Goal: Transaction & Acquisition: Purchase product/service

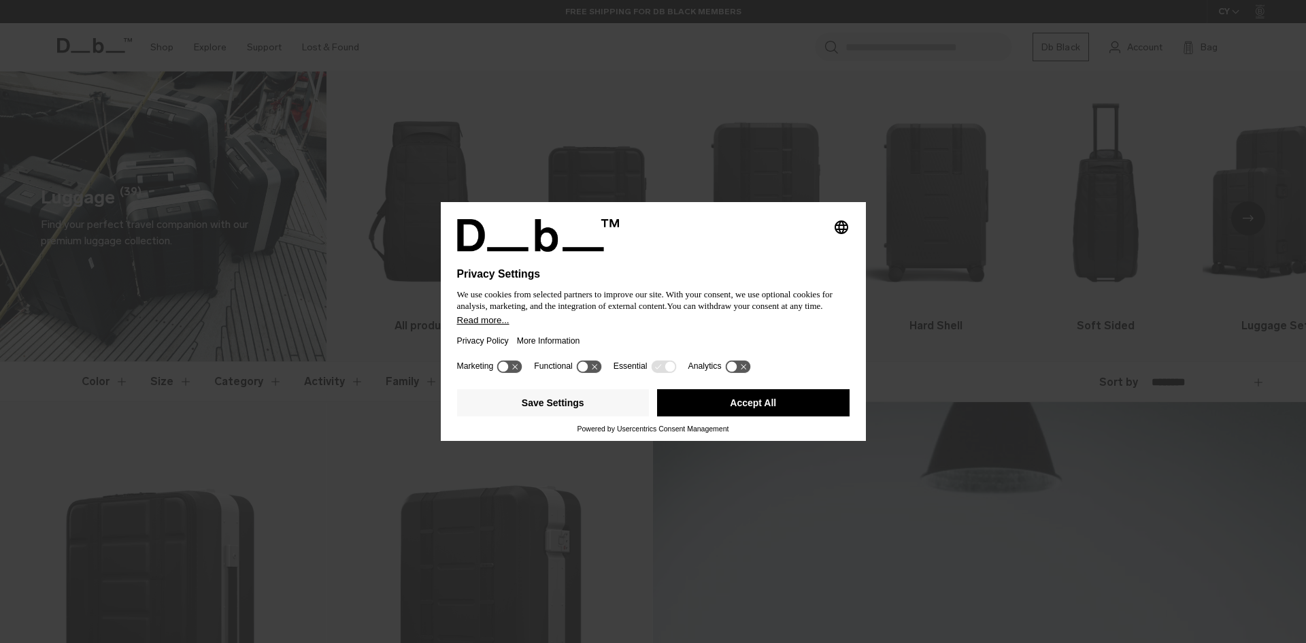
click at [752, 414] on button "Accept All" at bounding box center [753, 402] width 192 height 27
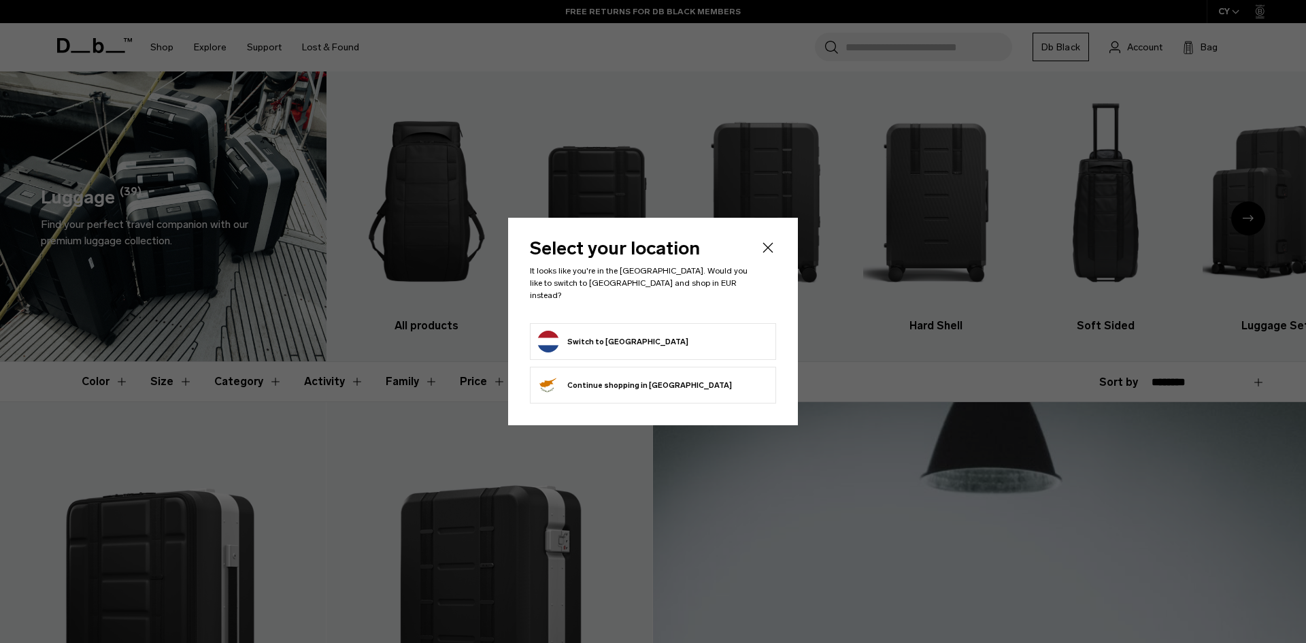
click at [626, 334] on button "Switch to Netherlands" at bounding box center [612, 342] width 151 height 22
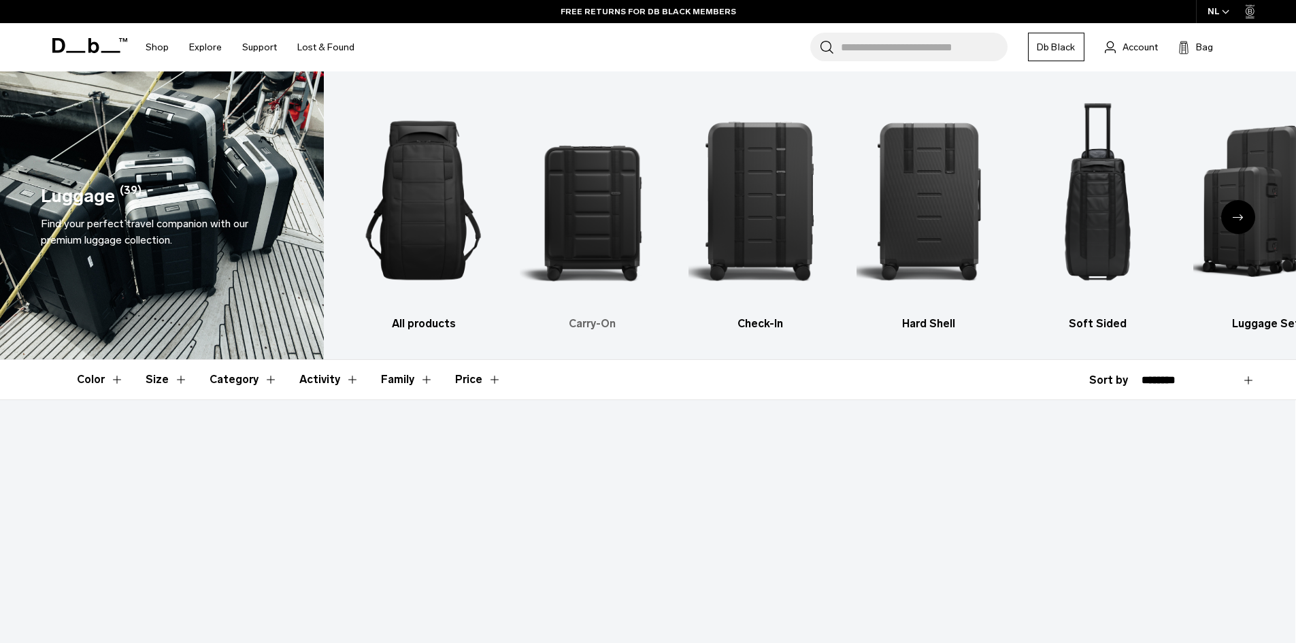
click at [583, 216] on img "2 / 6" at bounding box center [592, 200] width 145 height 217
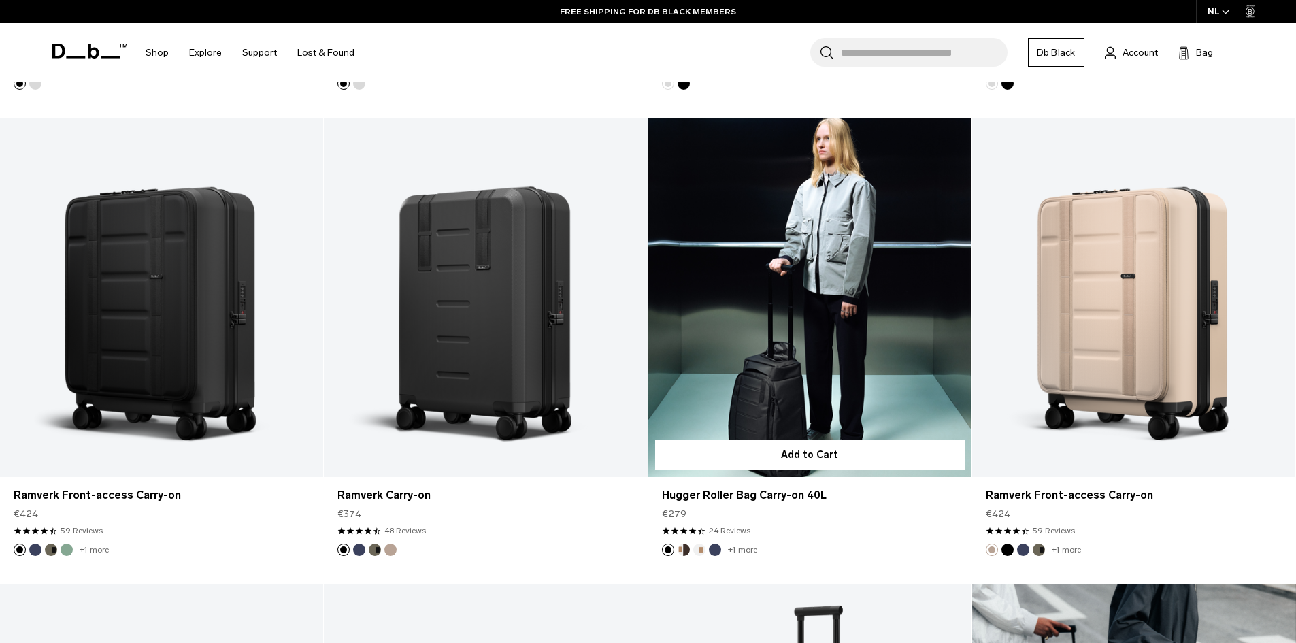
scroll to position [816, 0]
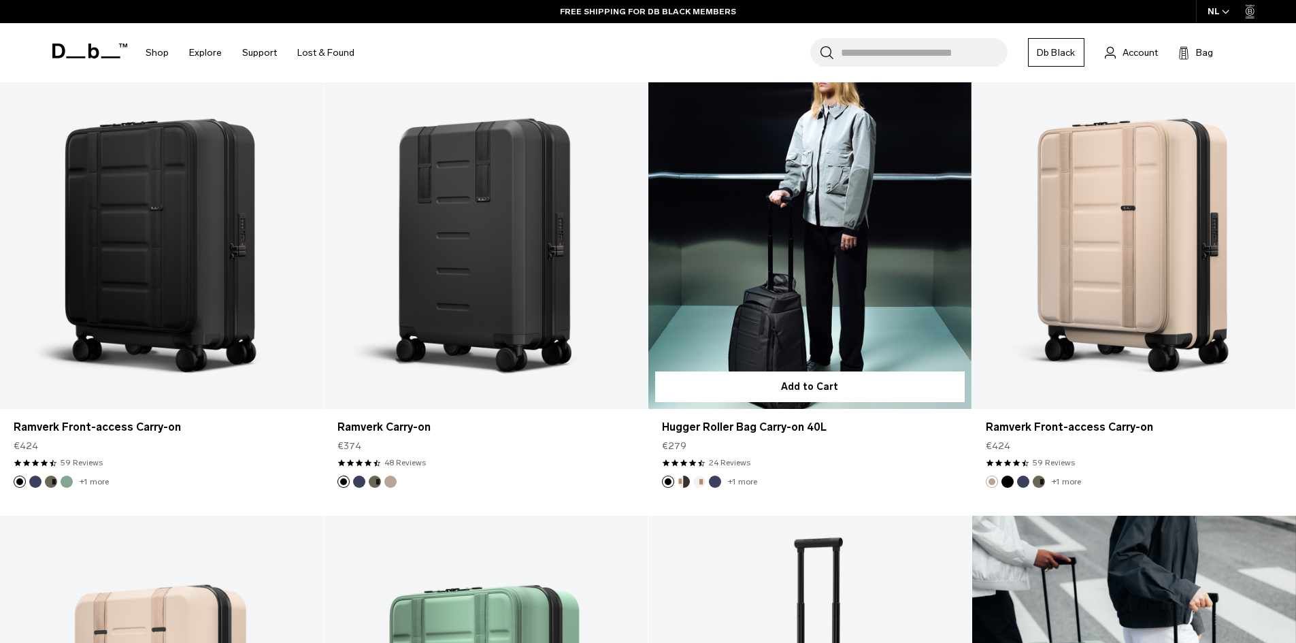
click at [711, 476] on img "Blue Hour" at bounding box center [714, 481] width 15 height 15
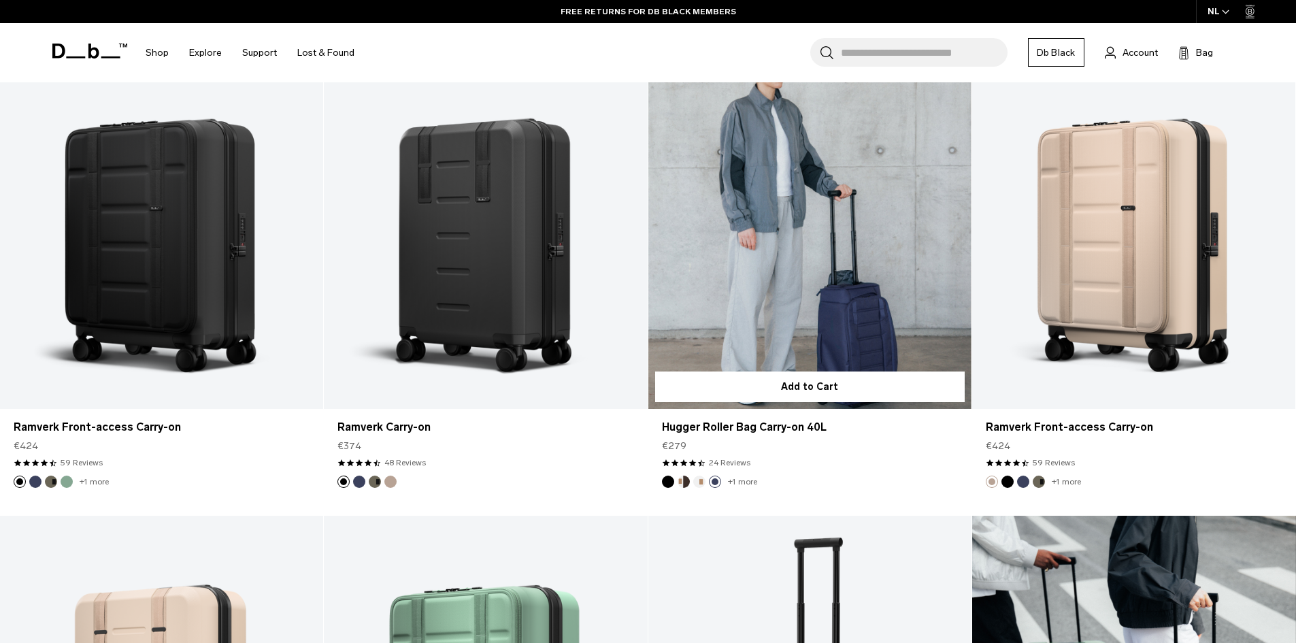
click at [683, 478] on button "Cappuccino" at bounding box center [683, 481] width 12 height 12
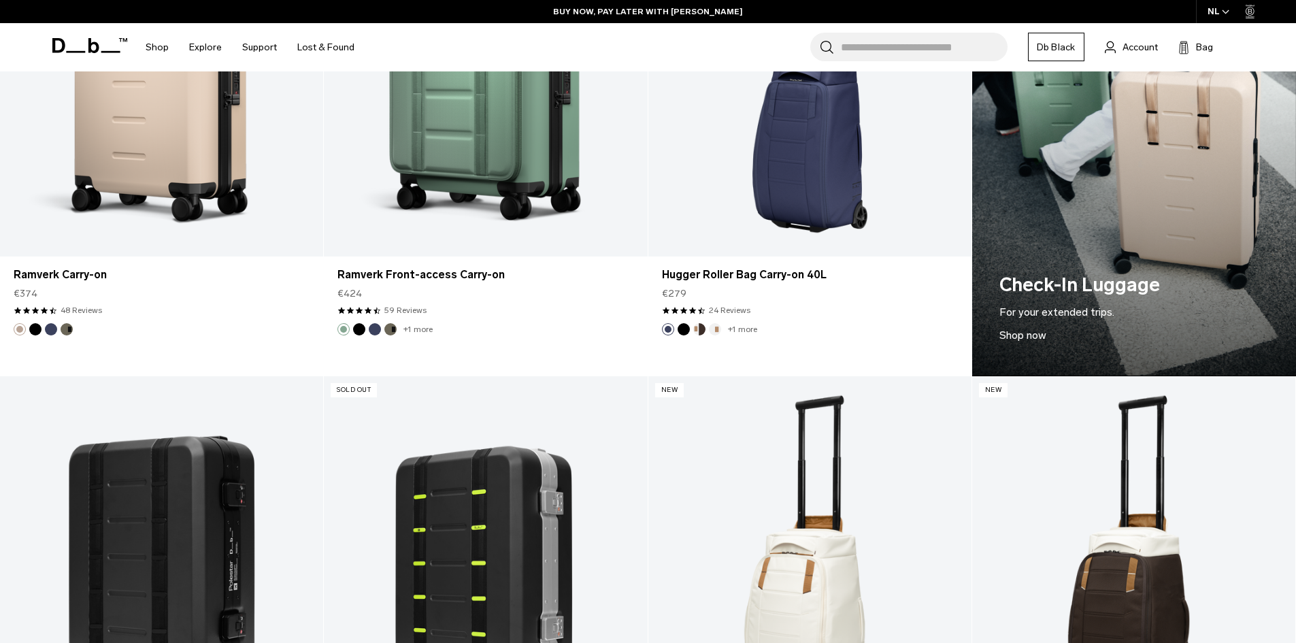
scroll to position [1224, 0]
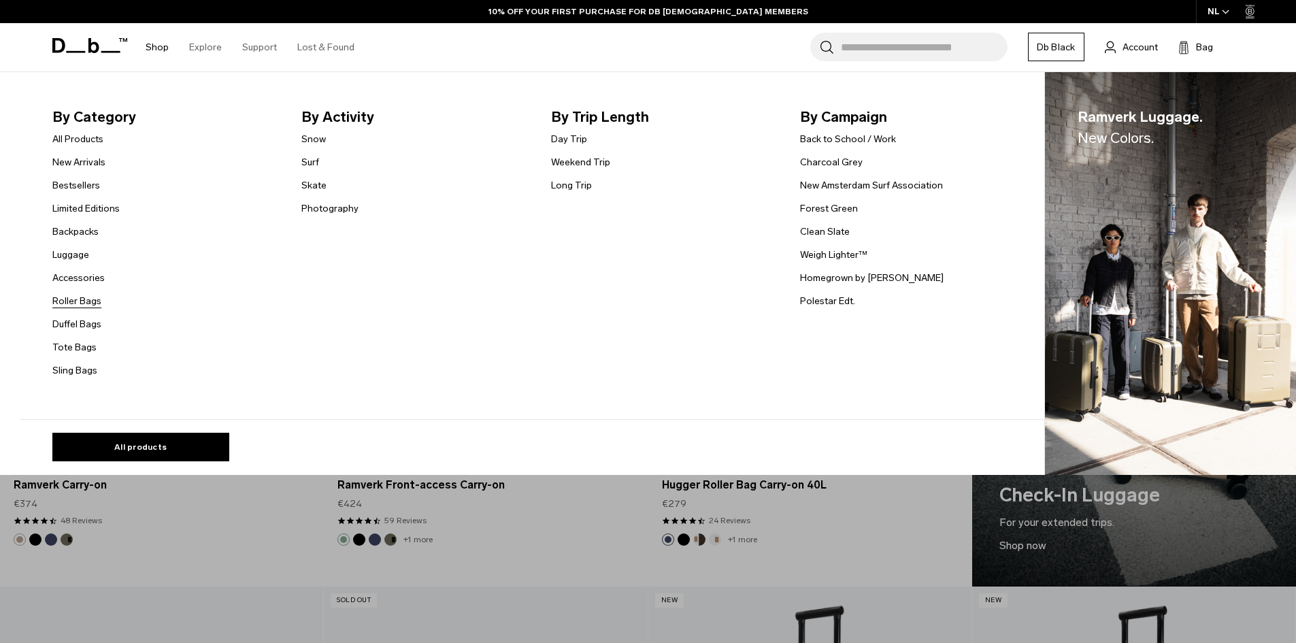
click at [88, 297] on link "Roller Bags" at bounding box center [76, 301] width 49 height 14
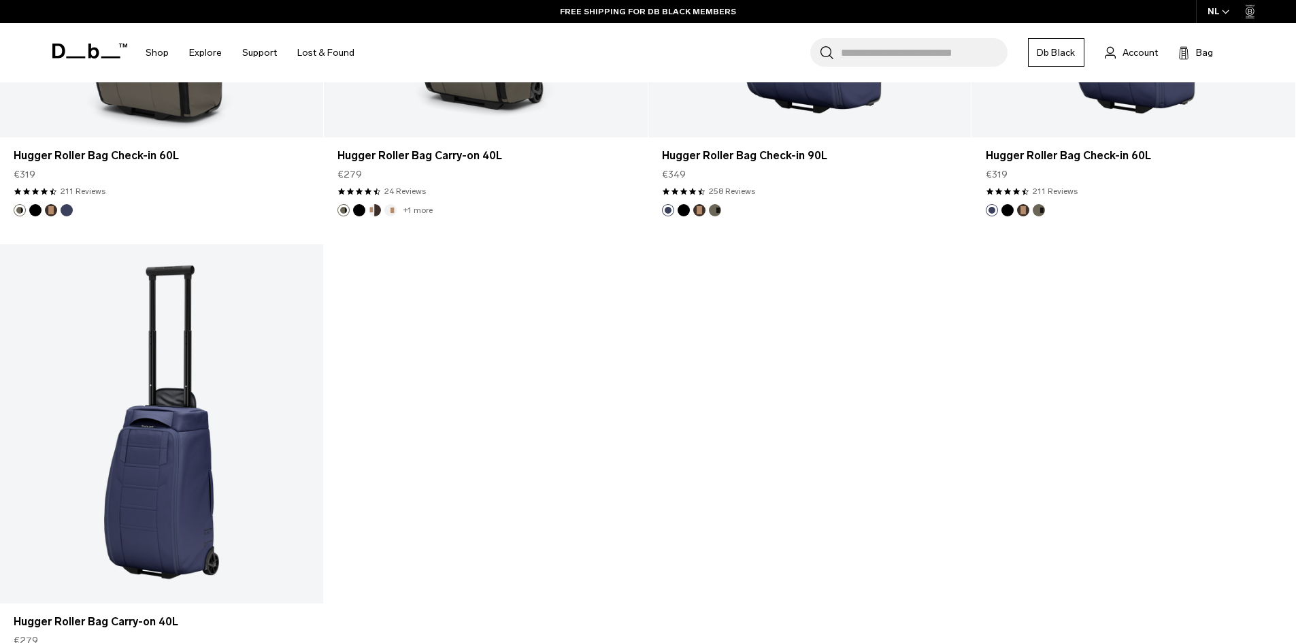
scroll to position [1496, 0]
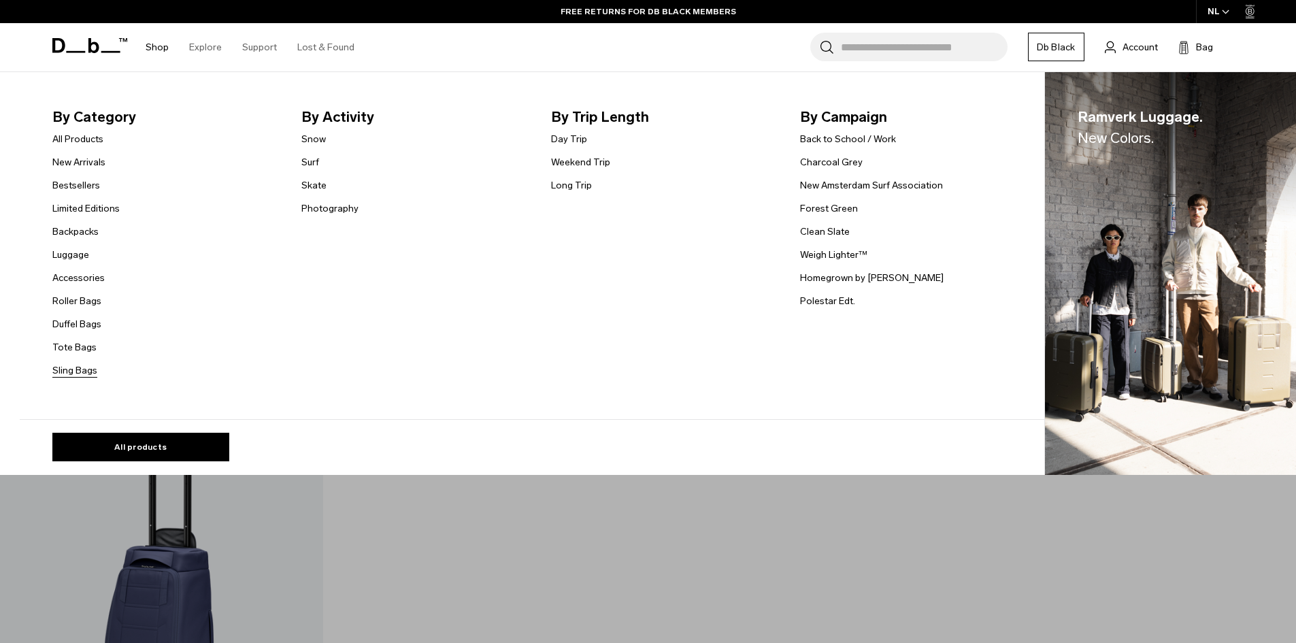
click at [84, 366] on link "Sling Bags" at bounding box center [74, 370] width 45 height 14
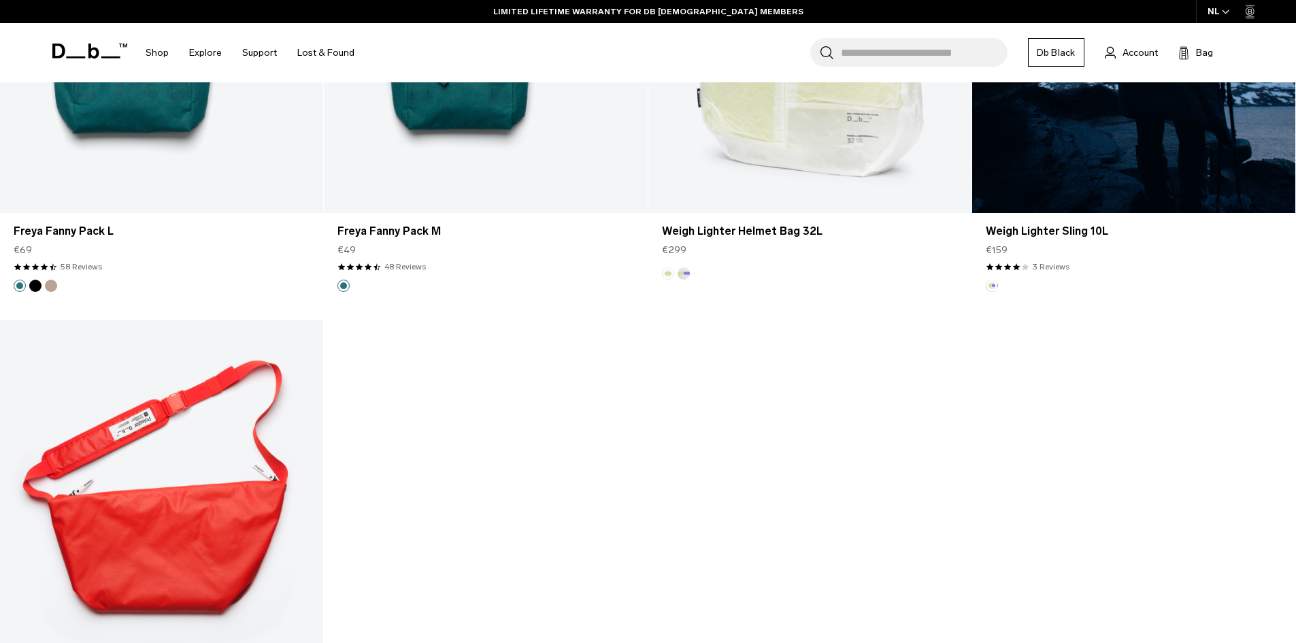
scroll to position [3129, 0]
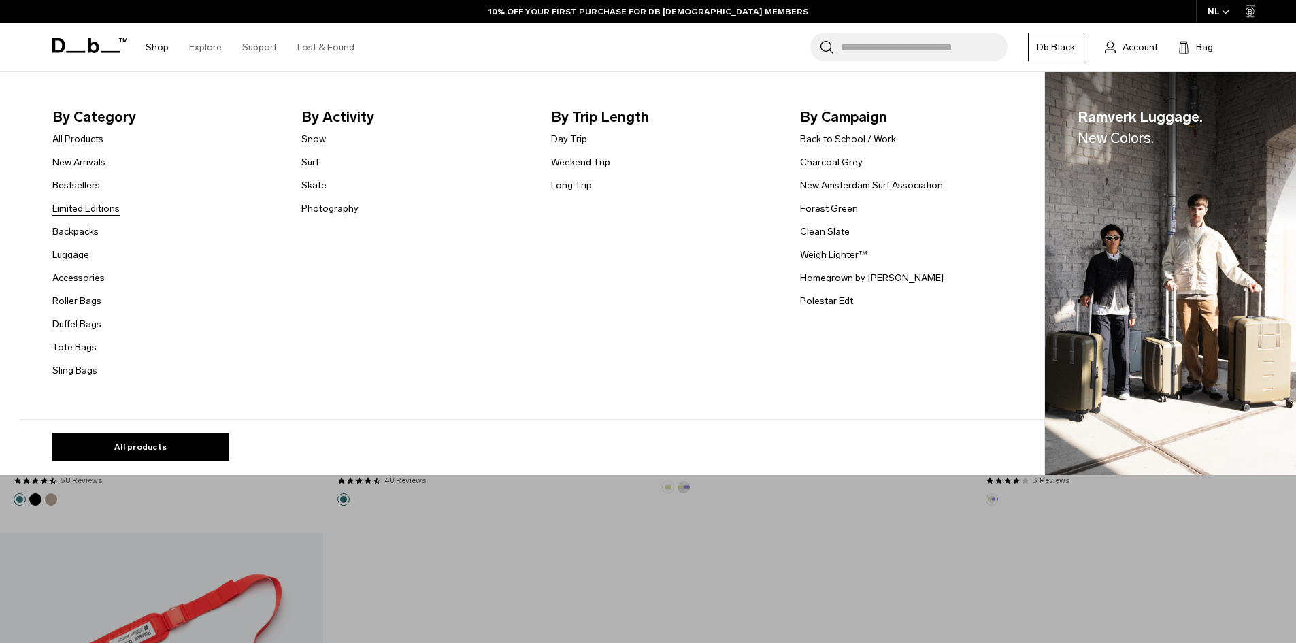
click at [83, 207] on link "Limited Editions" at bounding box center [85, 208] width 67 height 14
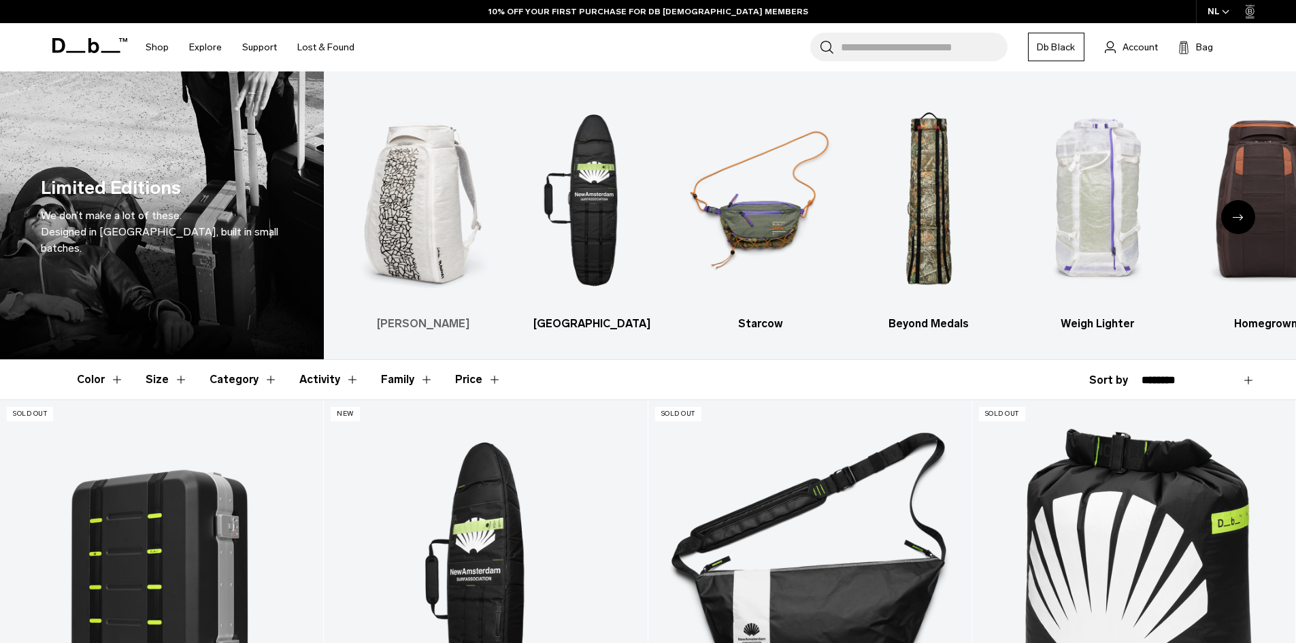
click at [416, 208] on img "1 / 7" at bounding box center [423, 200] width 145 height 217
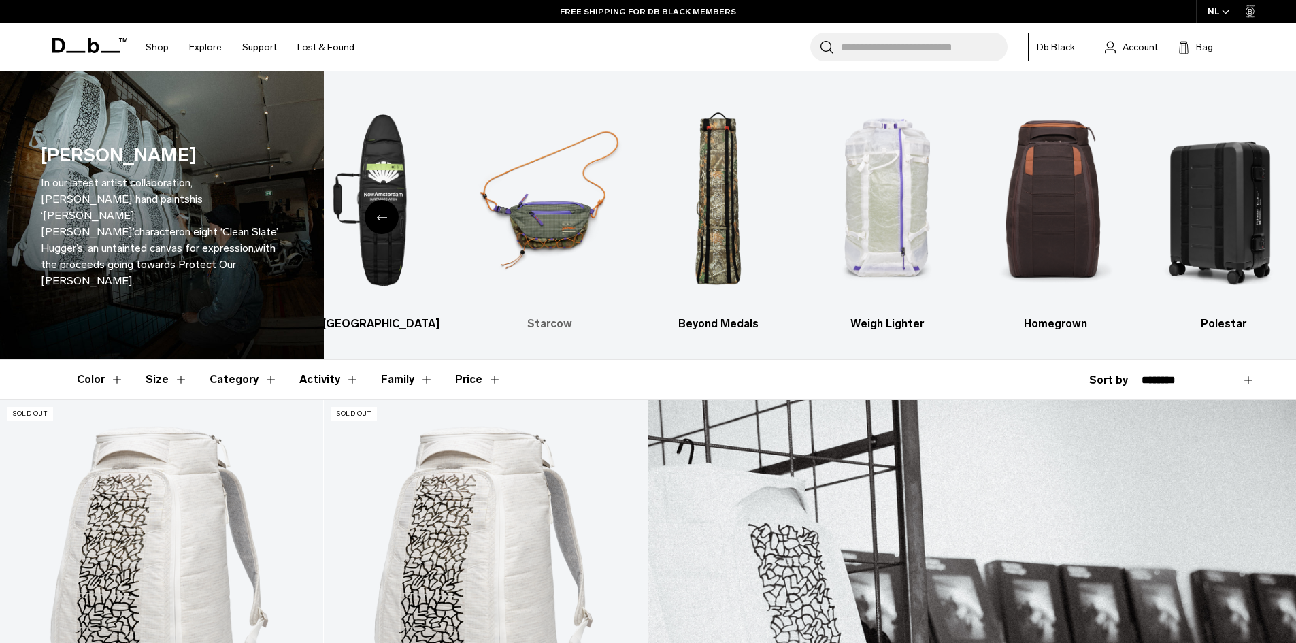
click at [560, 230] on img "2 / 6" at bounding box center [550, 200] width 145 height 217
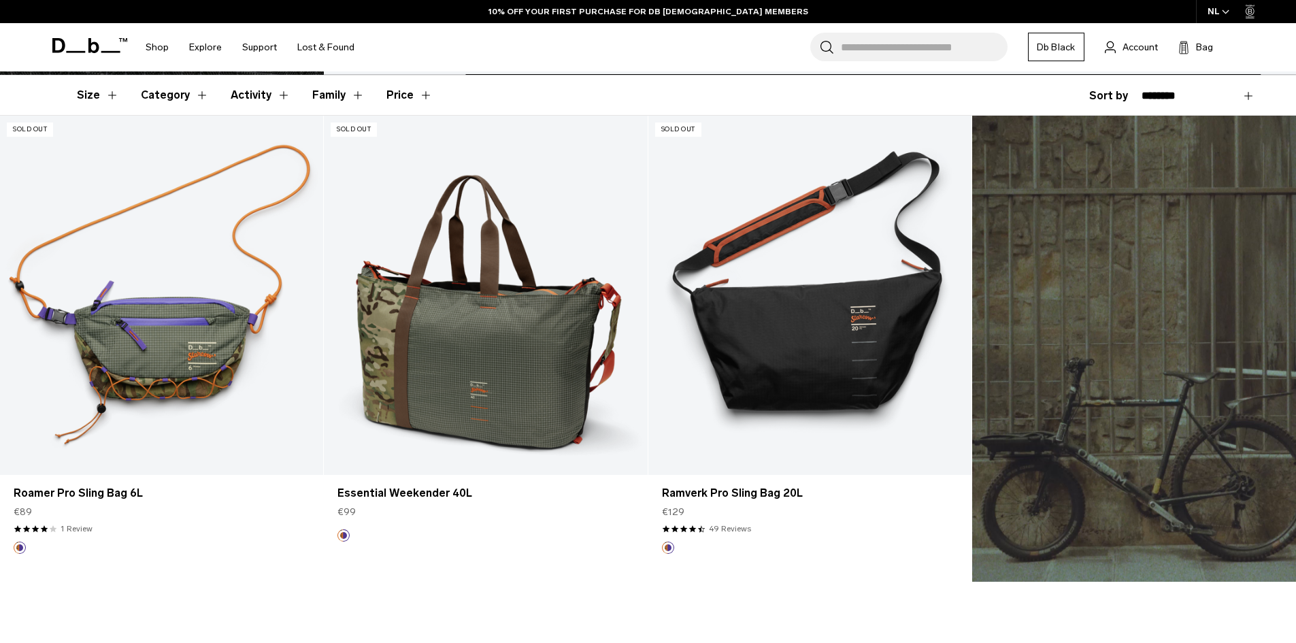
scroll to position [340, 0]
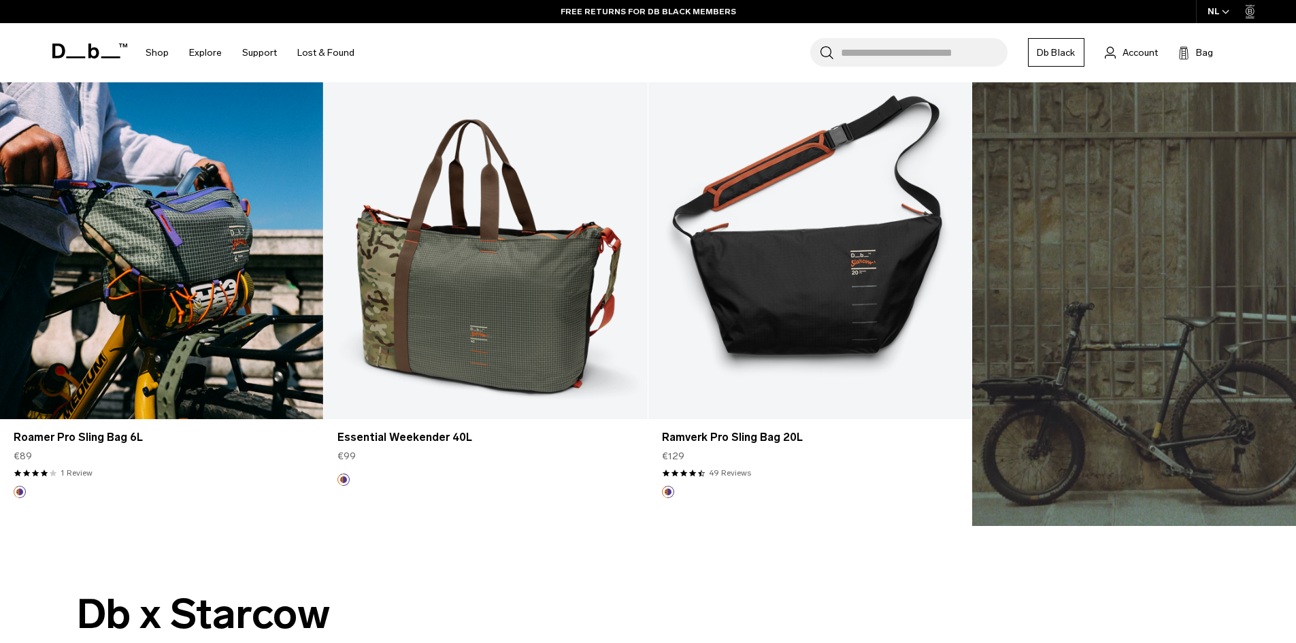
click at [175, 317] on link "Roamer Pro Sling Bag 6L" at bounding box center [161, 239] width 323 height 359
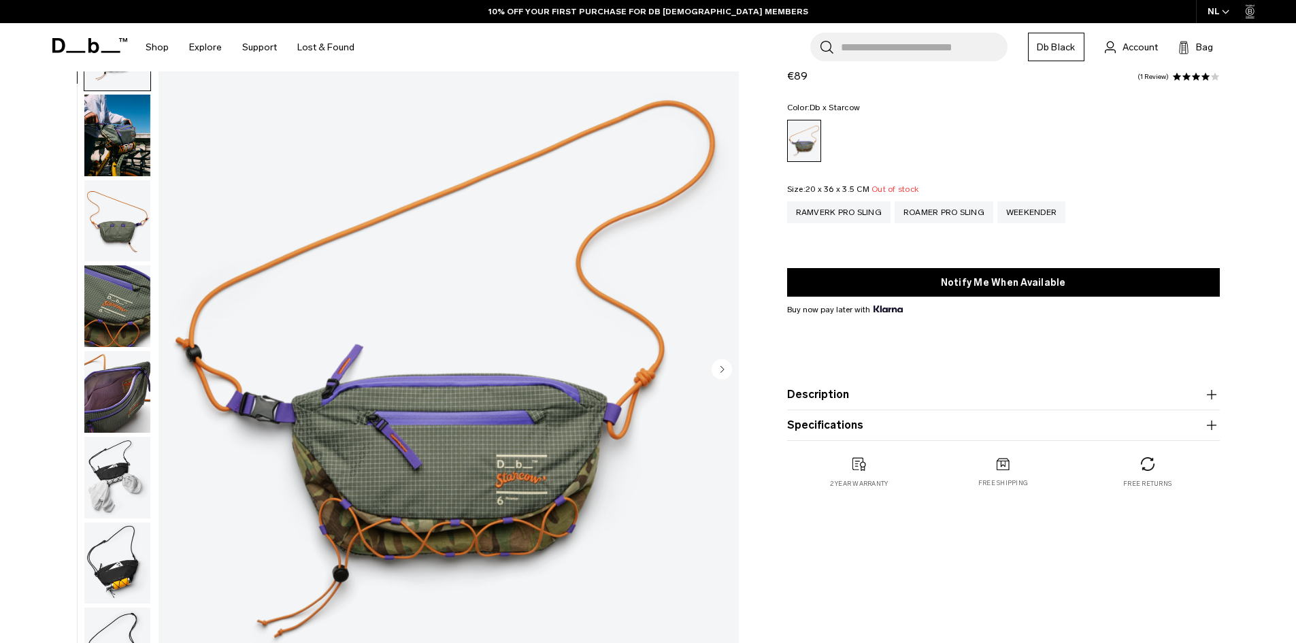
scroll to position [68, 0]
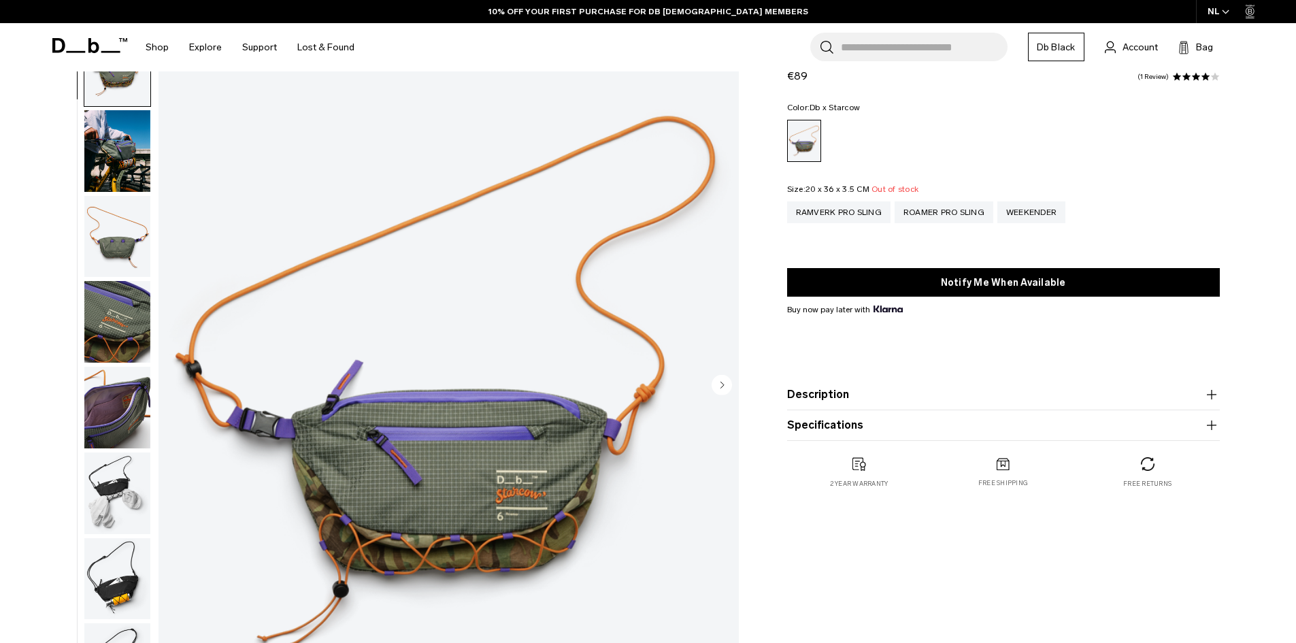
click at [728, 383] on circle "Next slide" at bounding box center [721, 384] width 20 height 20
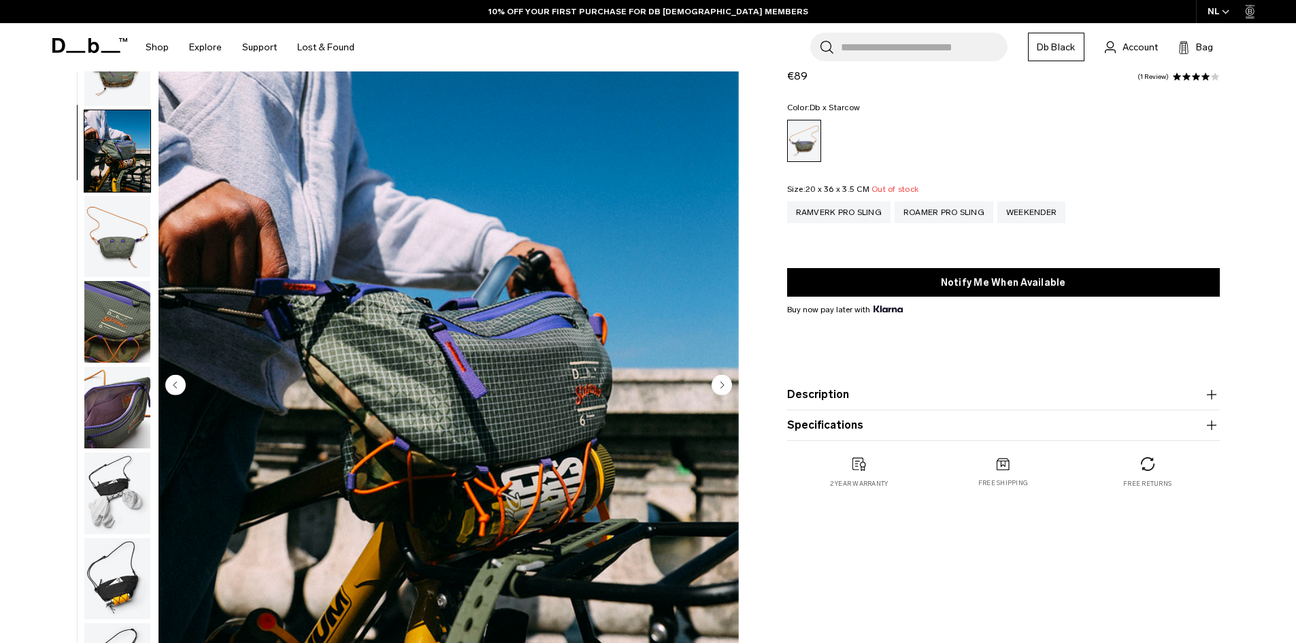
scroll to position [43, 0]
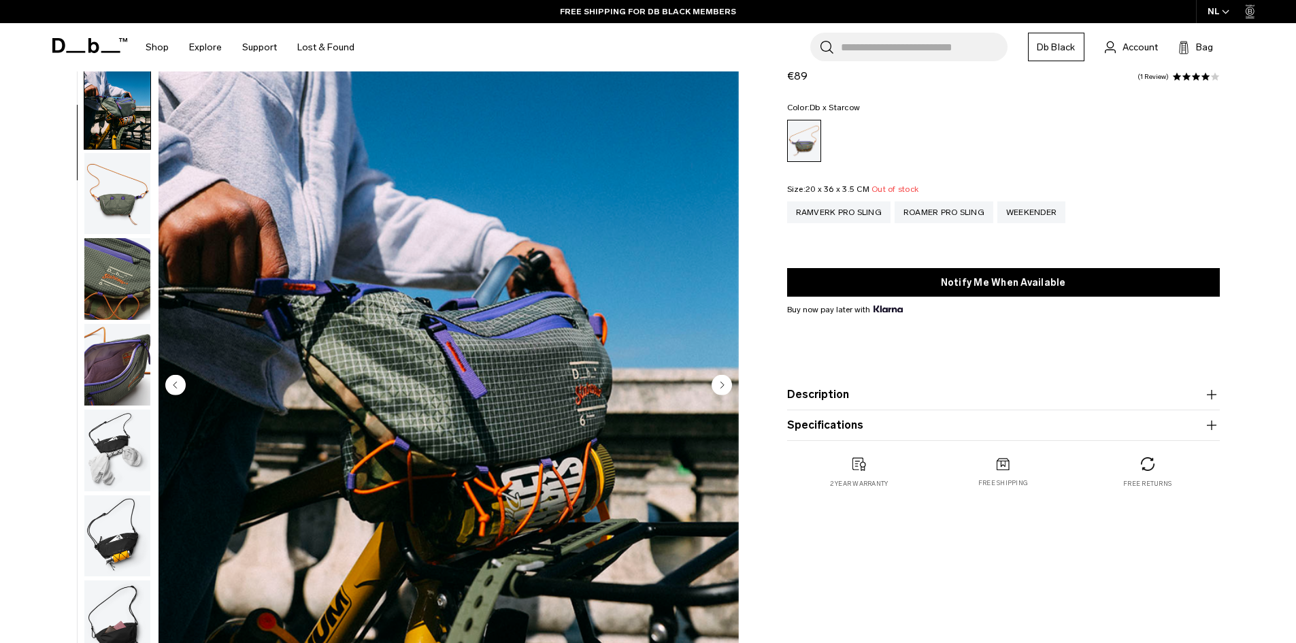
click at [728, 383] on circle "Next slide" at bounding box center [721, 384] width 20 height 20
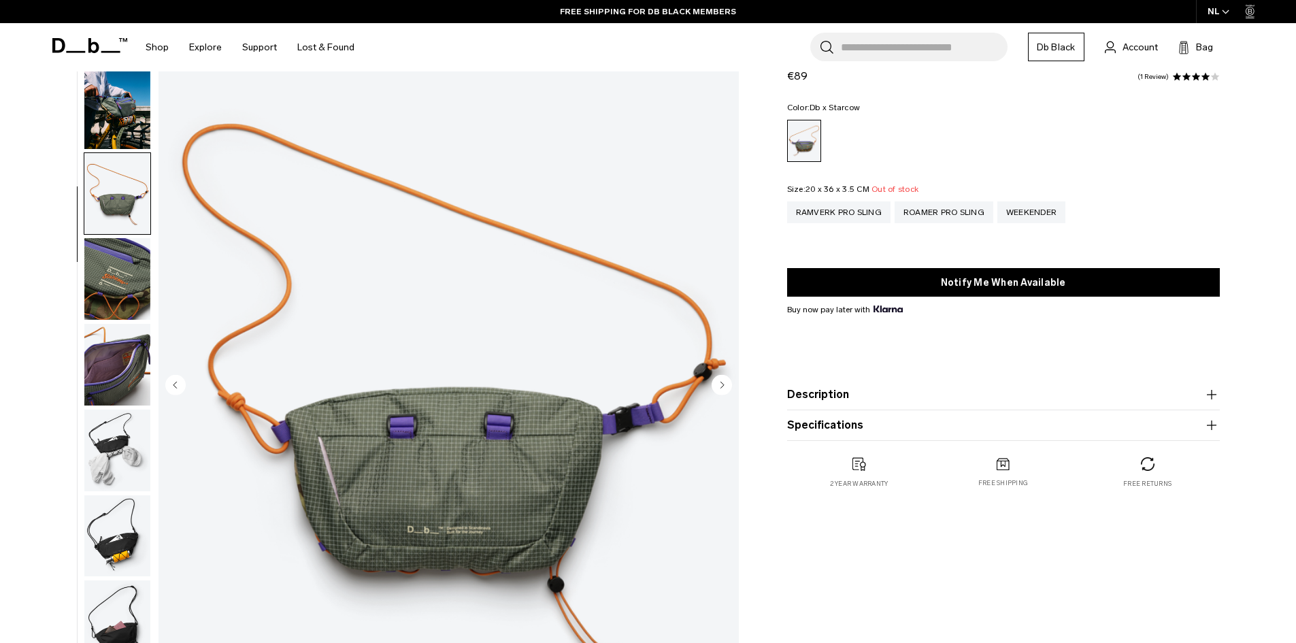
click at [728, 383] on circle "Next slide" at bounding box center [721, 384] width 20 height 20
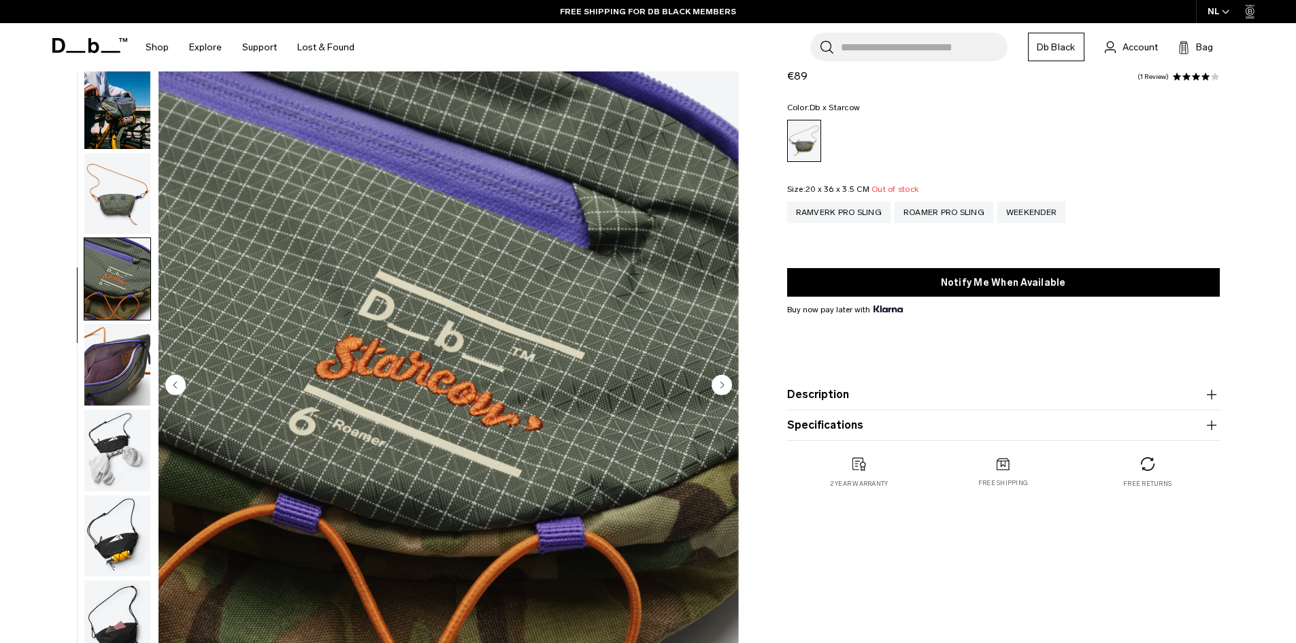
click at [728, 383] on circle "Next slide" at bounding box center [721, 384] width 20 height 20
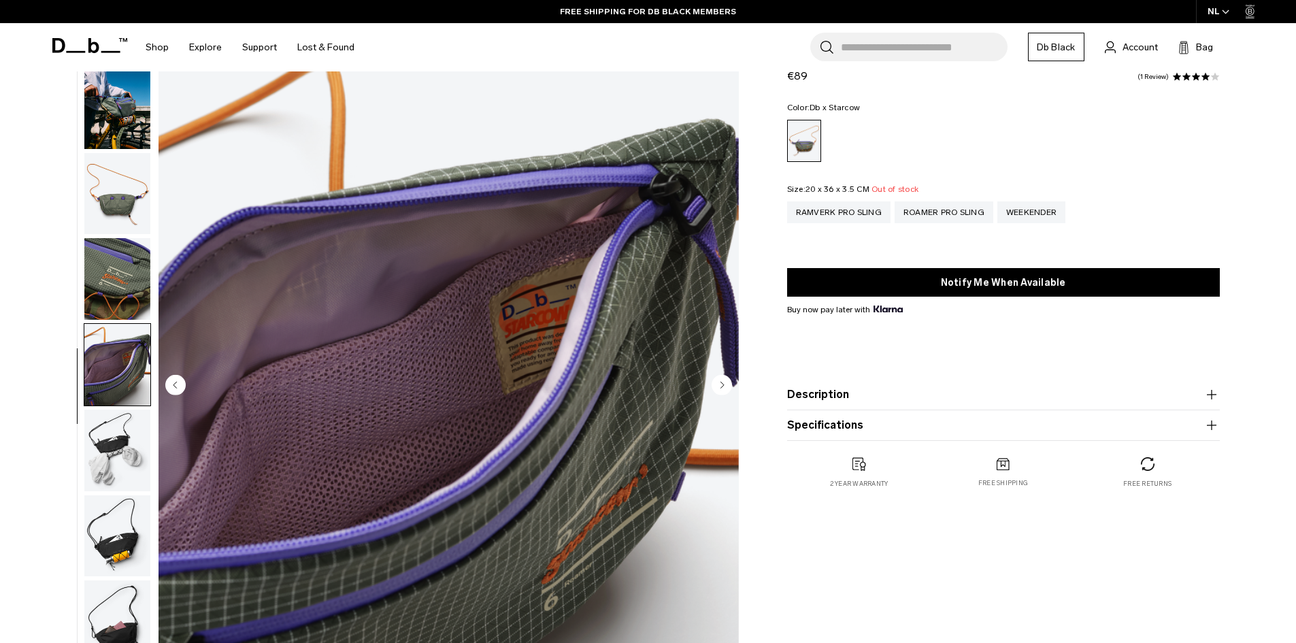
click at [728, 383] on circle "Next slide" at bounding box center [721, 384] width 20 height 20
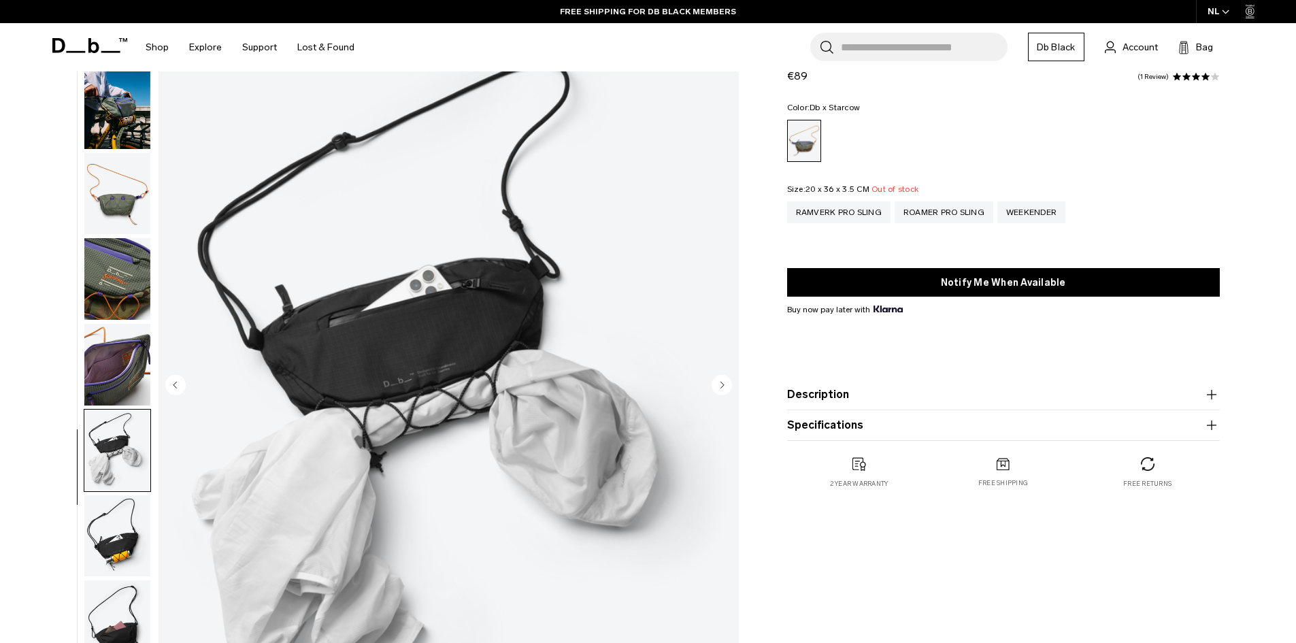
click at [728, 383] on circle "Next slide" at bounding box center [721, 384] width 20 height 20
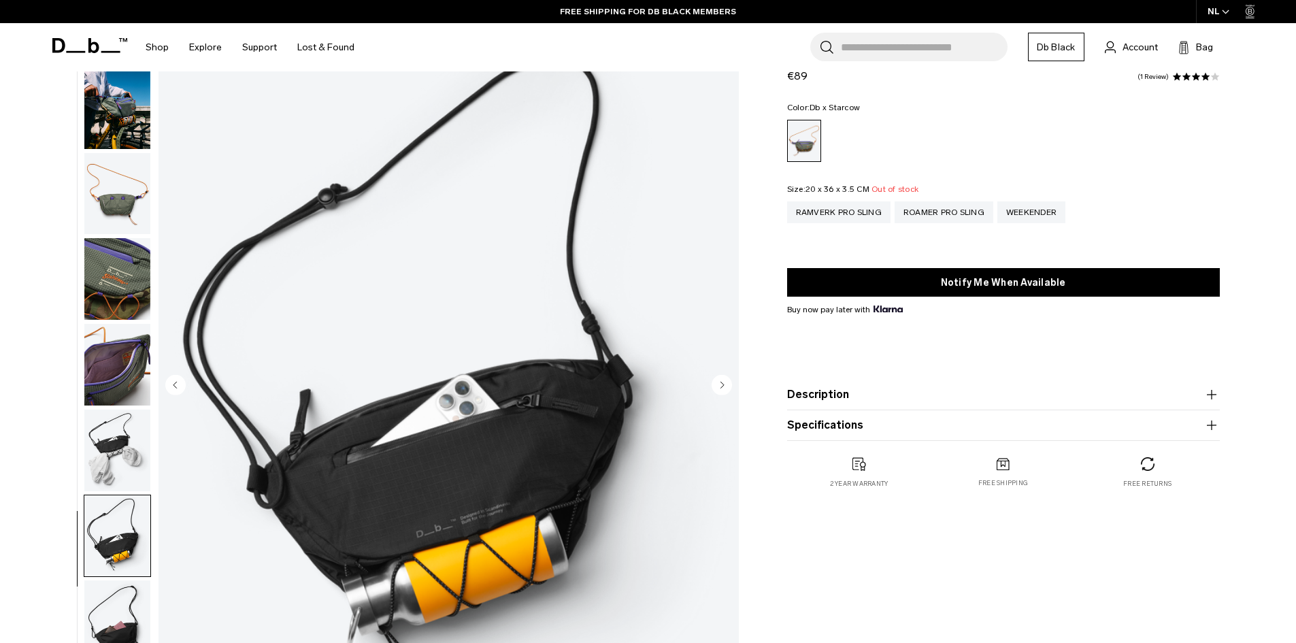
click at [728, 383] on circle "Next slide" at bounding box center [721, 384] width 20 height 20
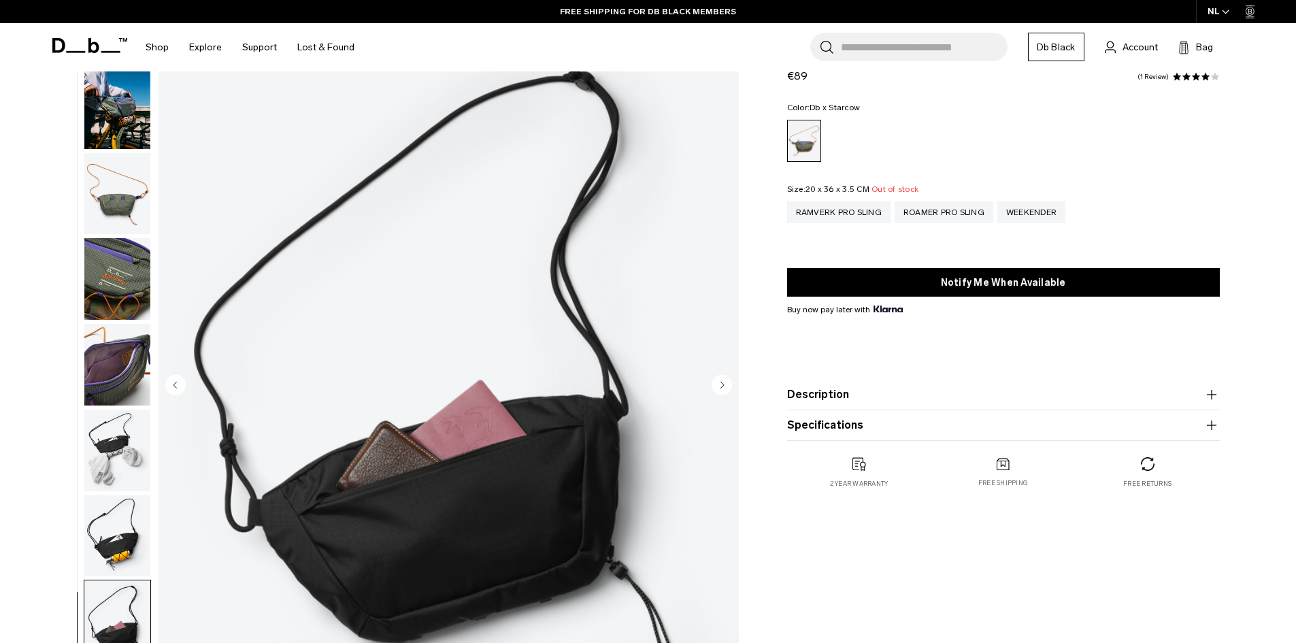
click at [728, 383] on circle "Next slide" at bounding box center [721, 384] width 20 height 20
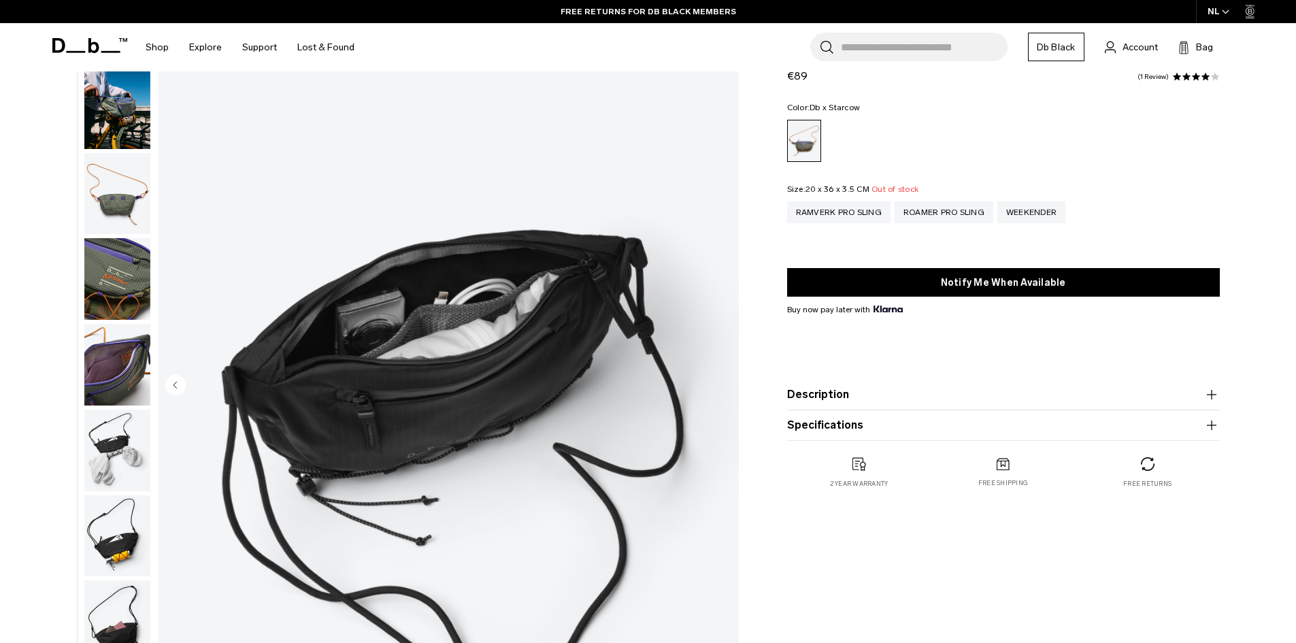
click at [728, 383] on img "9 / 9" at bounding box center [448, 386] width 580 height 724
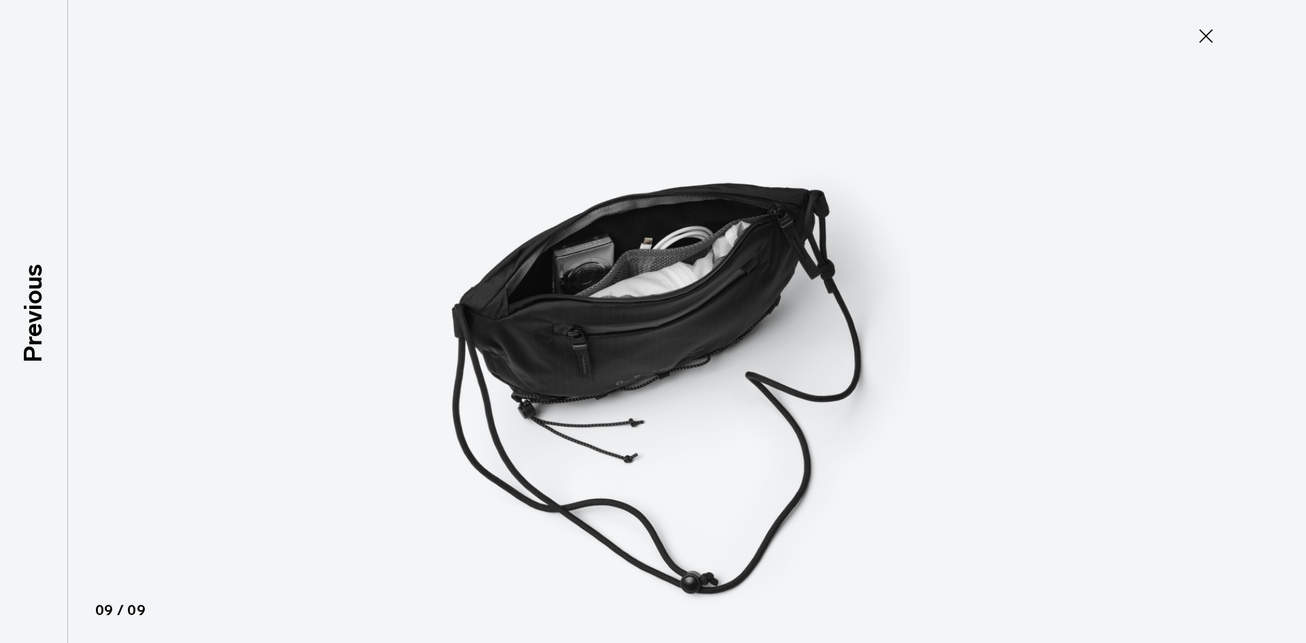
type button "Close"
click at [728, 383] on img at bounding box center [653, 321] width 612 height 643
click at [1209, 39] on icon at bounding box center [1206, 36] width 14 height 14
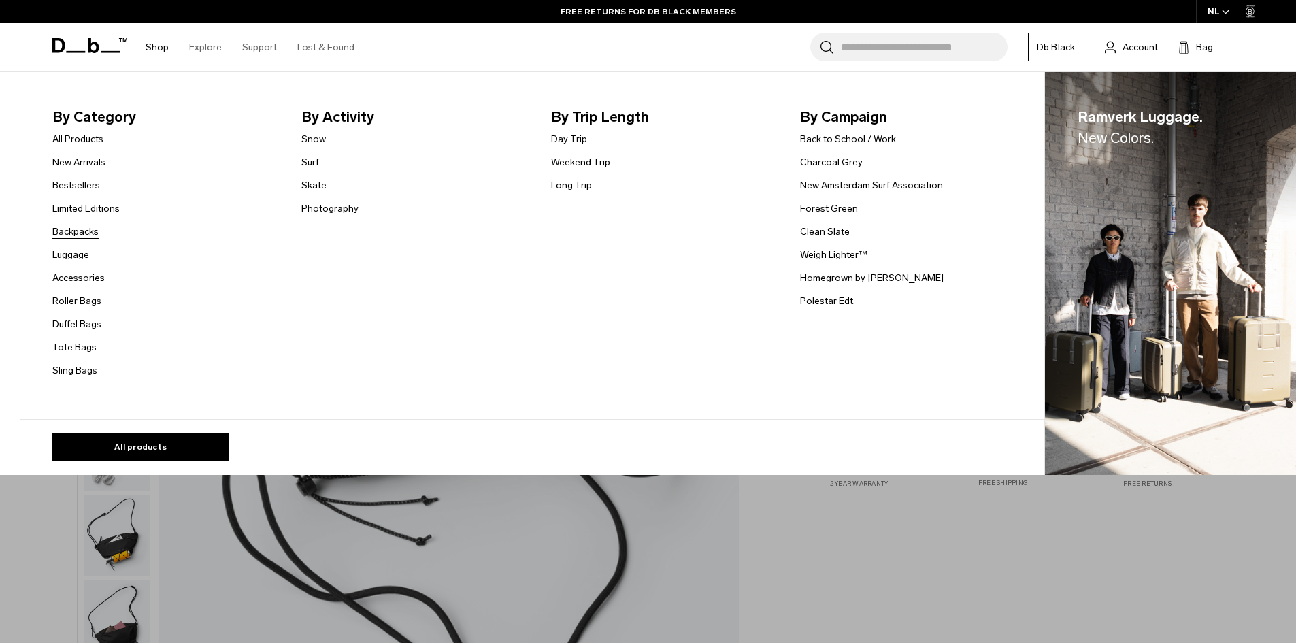
click at [93, 232] on link "Backpacks" at bounding box center [75, 231] width 46 height 14
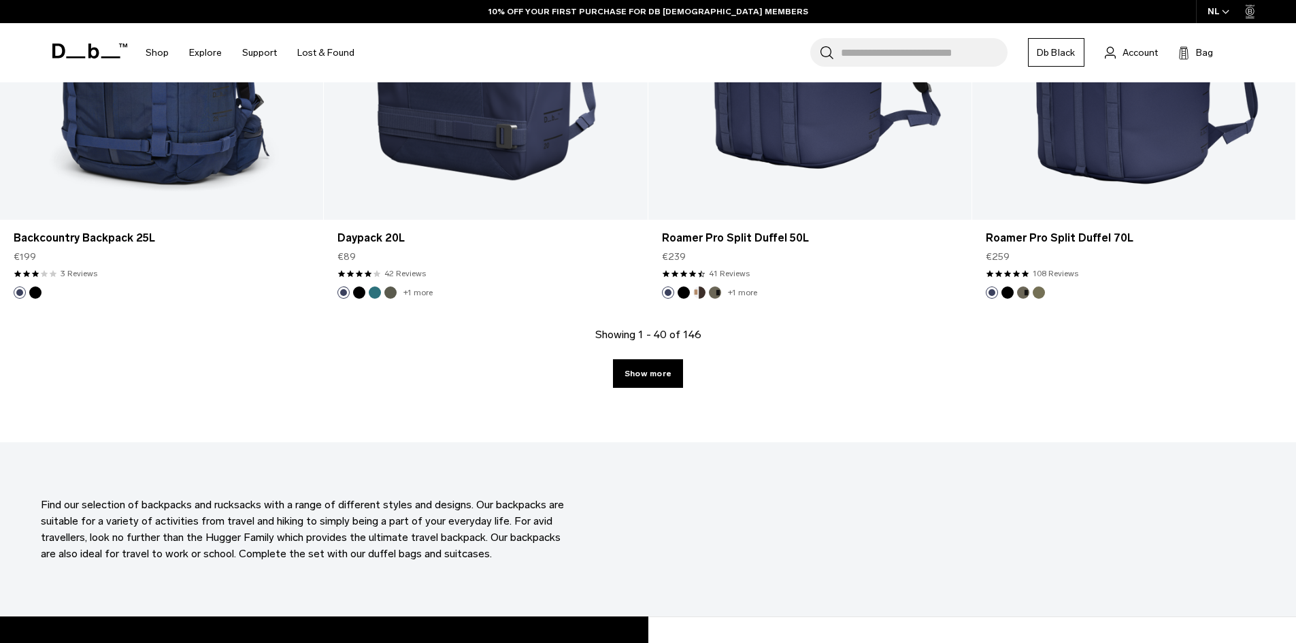
scroll to position [4761, 0]
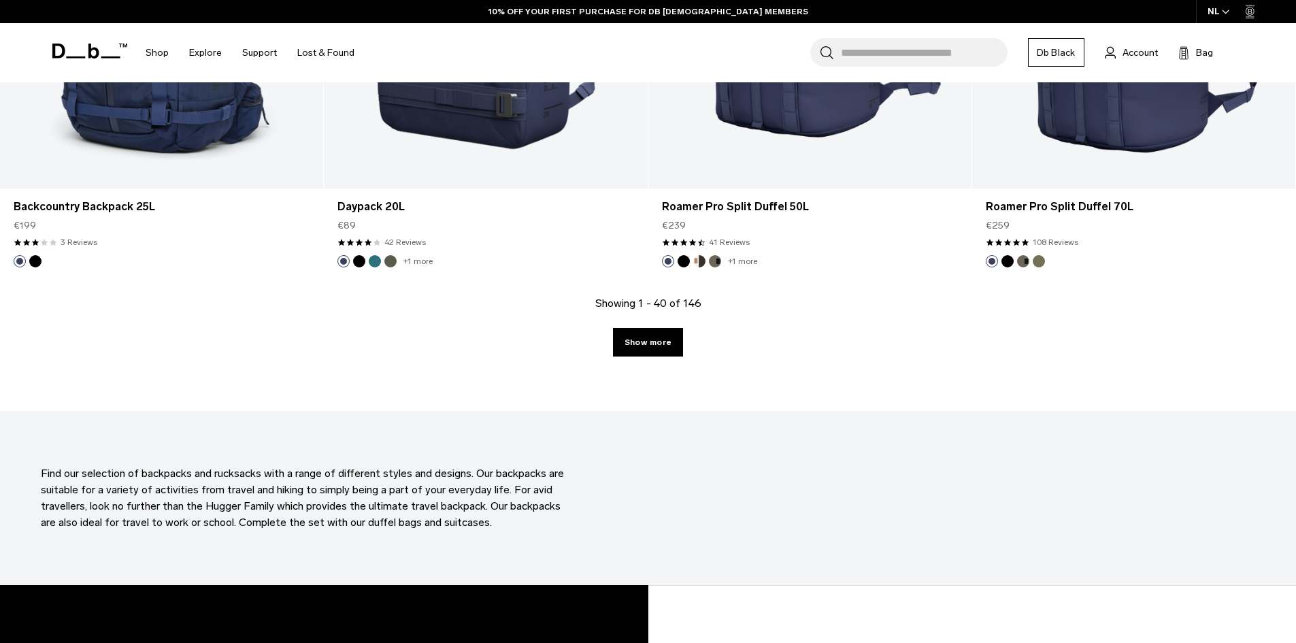
drag, startPoint x: 622, startPoint y: 340, endPoint x: 790, endPoint y: 311, distance: 170.5
click at [622, 340] on link "Show more" at bounding box center [648, 342] width 70 height 29
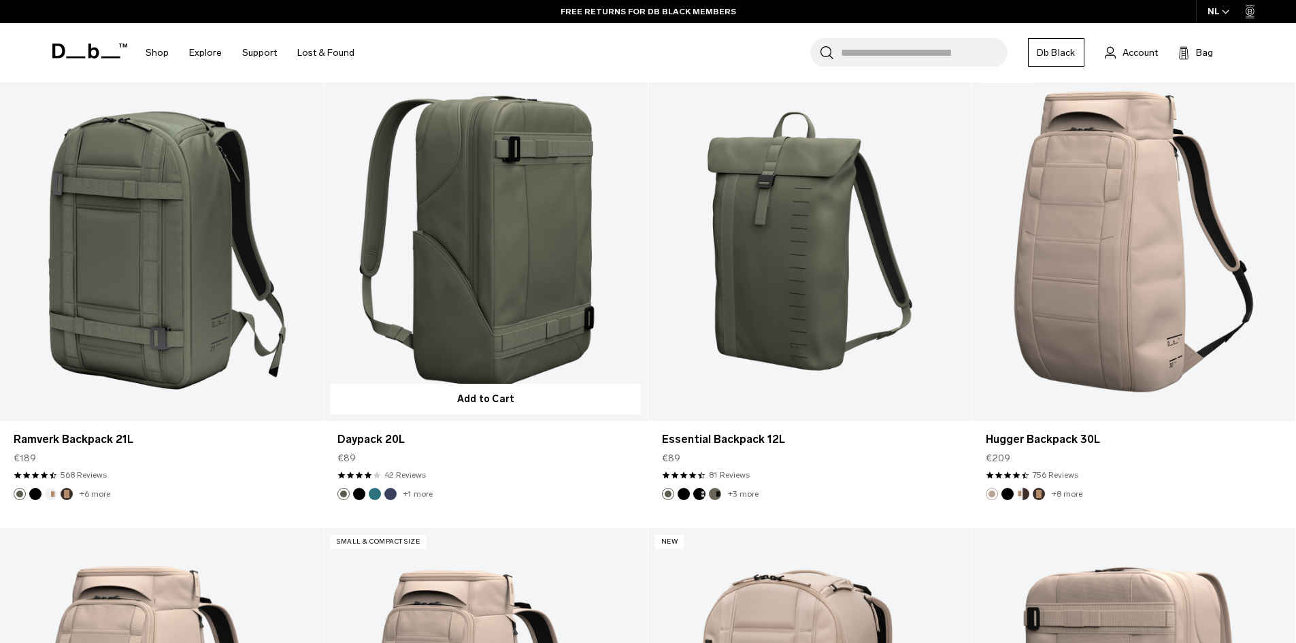
scroll to position [4985, 0]
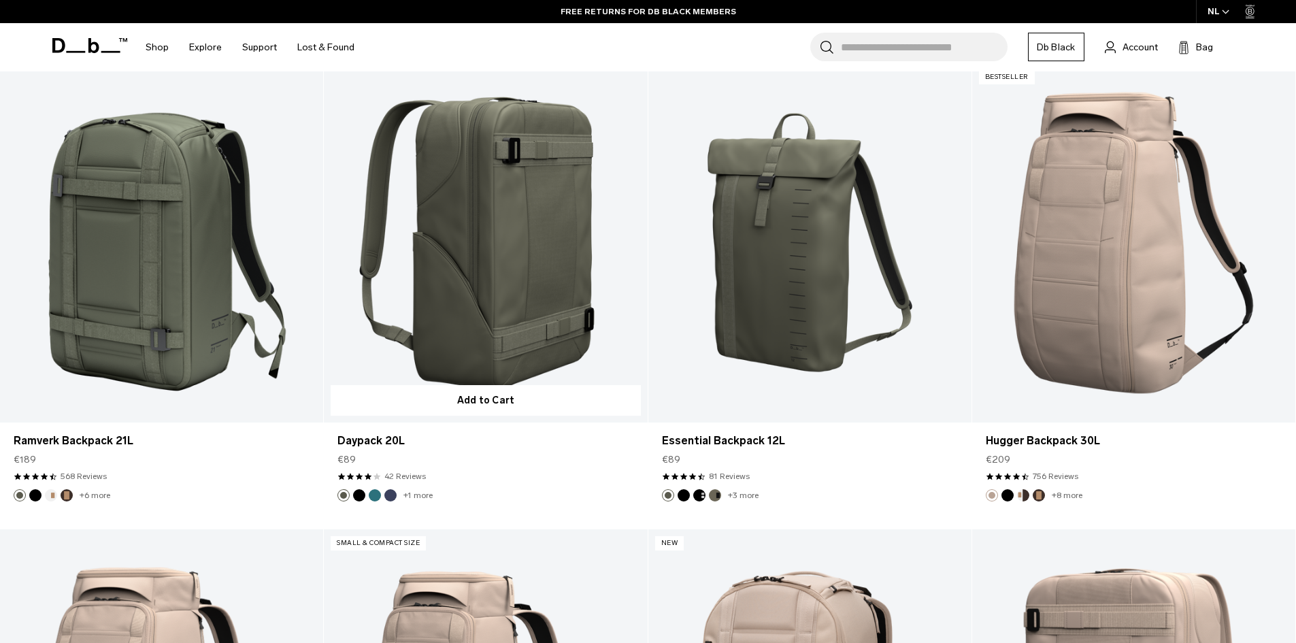
click at [478, 245] on link "Daypack 20L" at bounding box center [485, 242] width 323 height 359
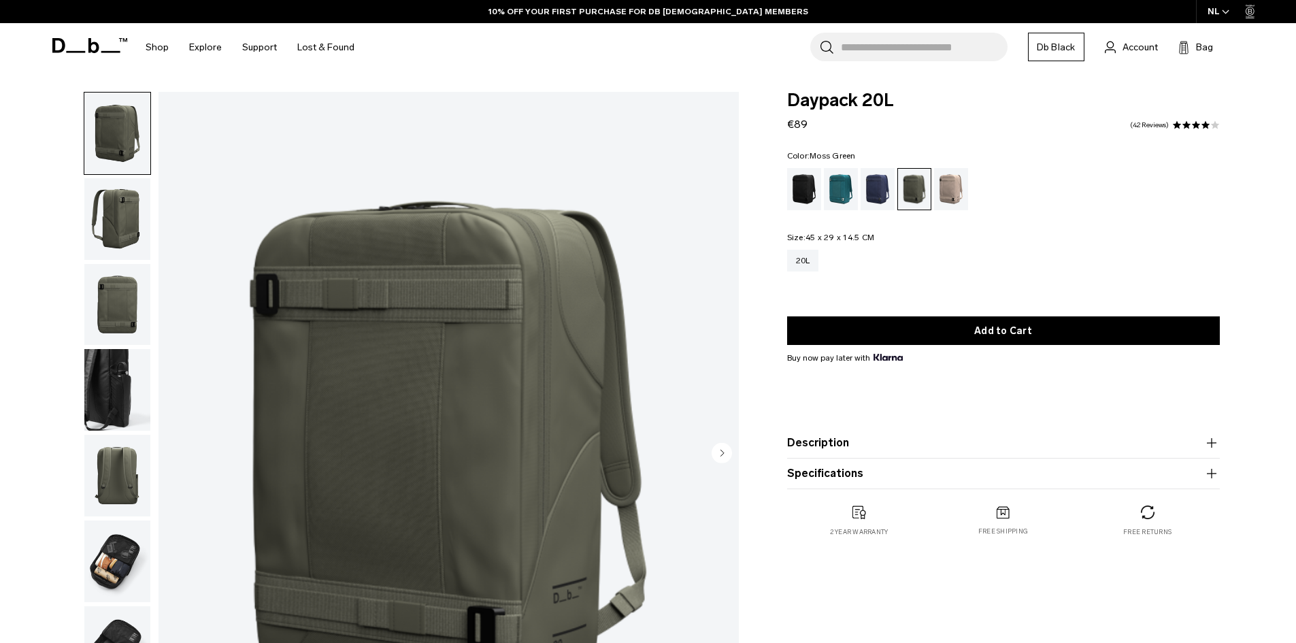
click at [723, 451] on circle "Next slide" at bounding box center [721, 452] width 20 height 20
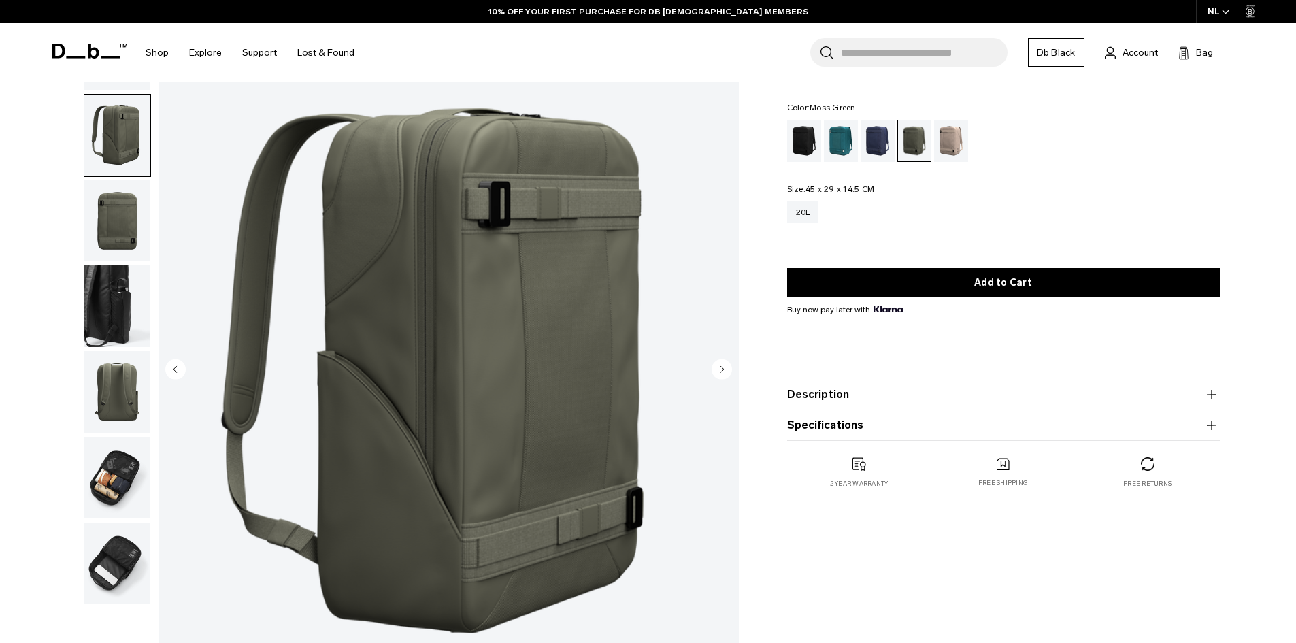
scroll to position [68, 0]
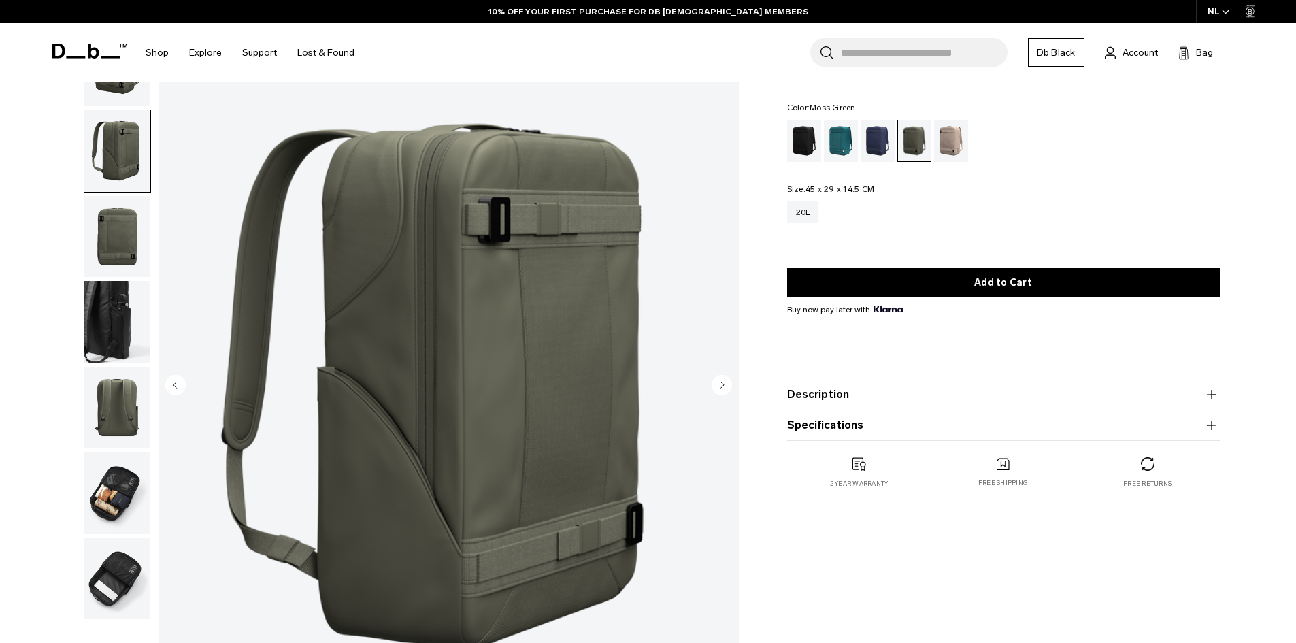
click at [720, 387] on circle "Next slide" at bounding box center [721, 384] width 20 height 20
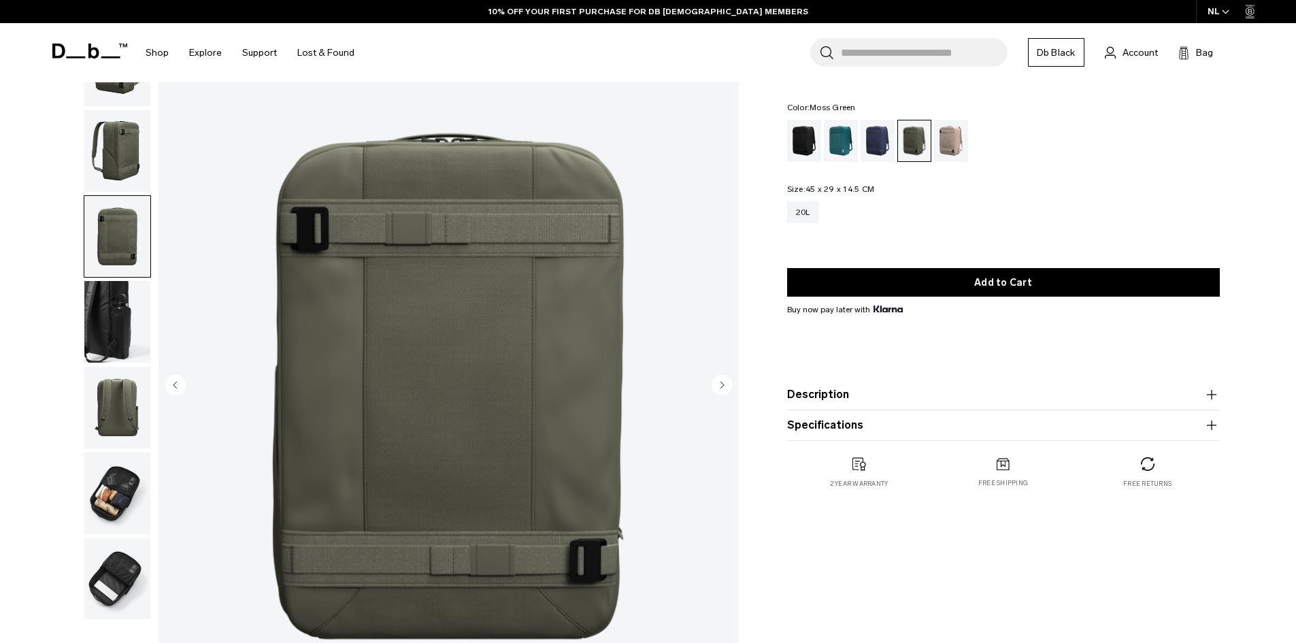
click at [719, 387] on circle "Next slide" at bounding box center [721, 384] width 20 height 20
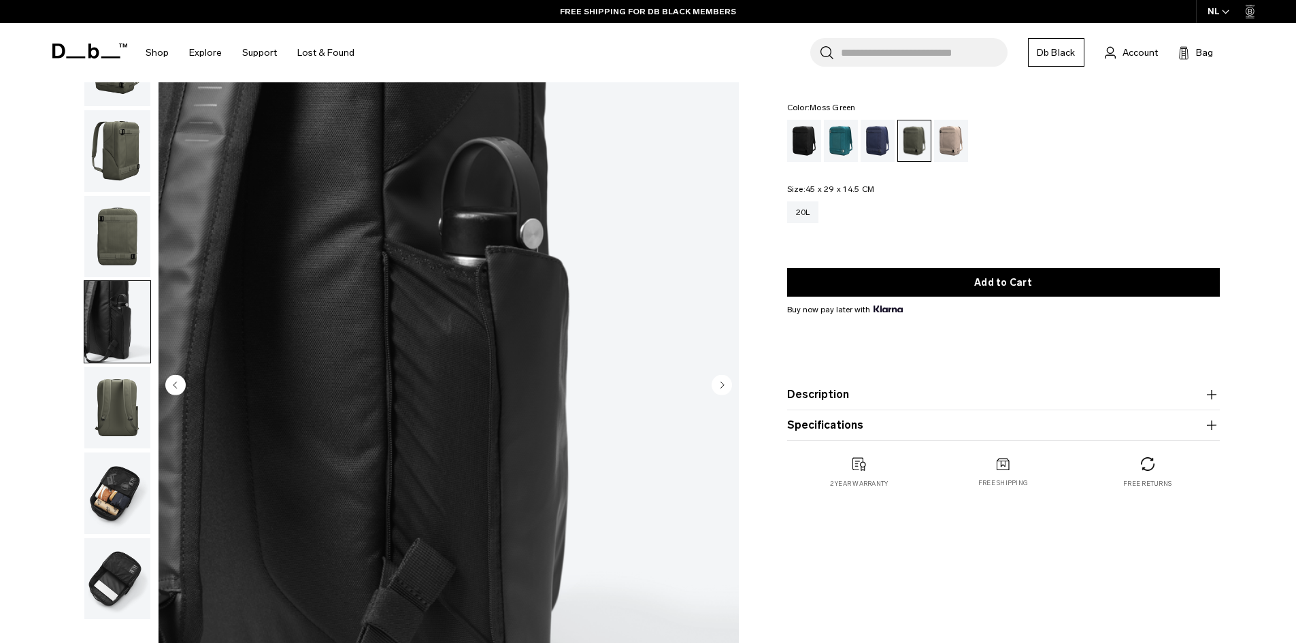
click at [719, 387] on circle "Next slide" at bounding box center [721, 384] width 20 height 20
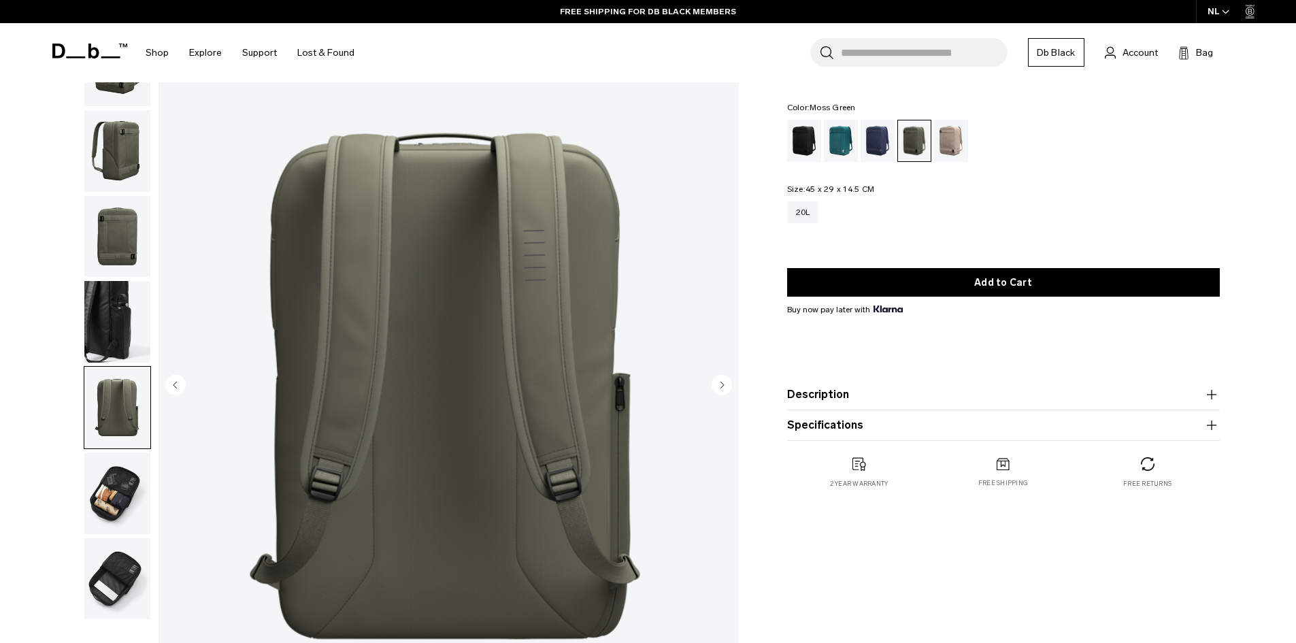
click at [719, 387] on circle "Next slide" at bounding box center [721, 384] width 20 height 20
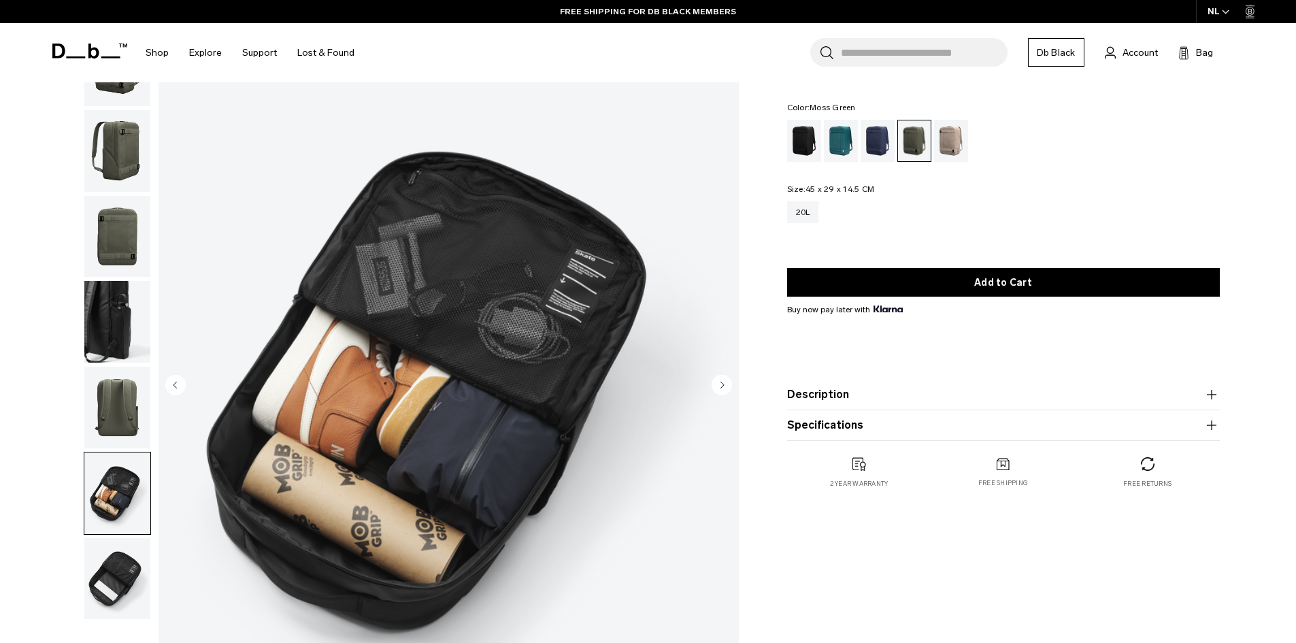
click at [719, 387] on circle "Next slide" at bounding box center [721, 384] width 20 height 20
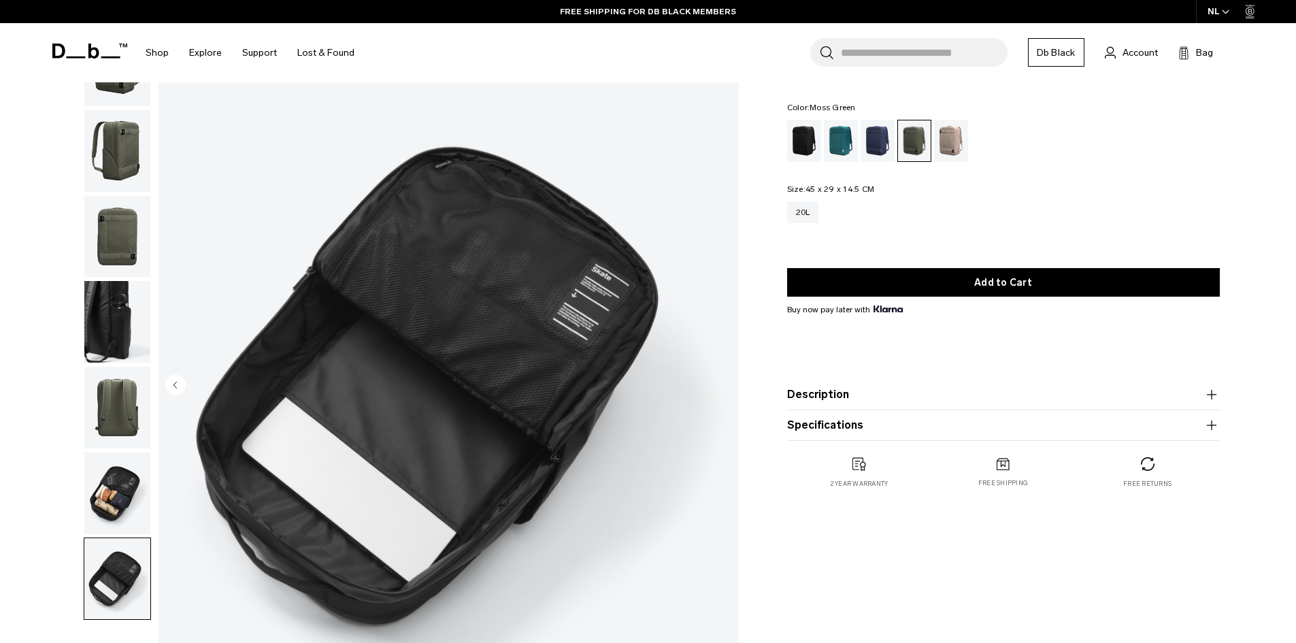
click at [719, 387] on img "7 / 7" at bounding box center [448, 386] width 580 height 724
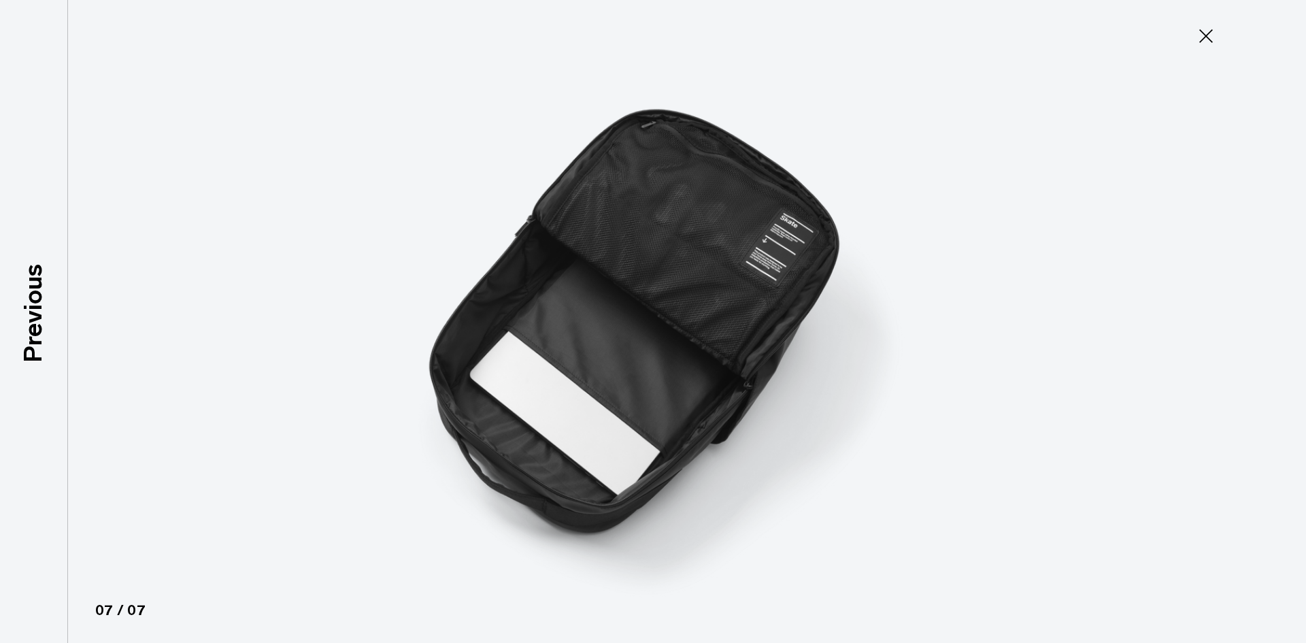
type button "Close"
click at [1200, 37] on icon at bounding box center [1206, 36] width 22 height 22
